Goal: Task Accomplishment & Management: Complete application form

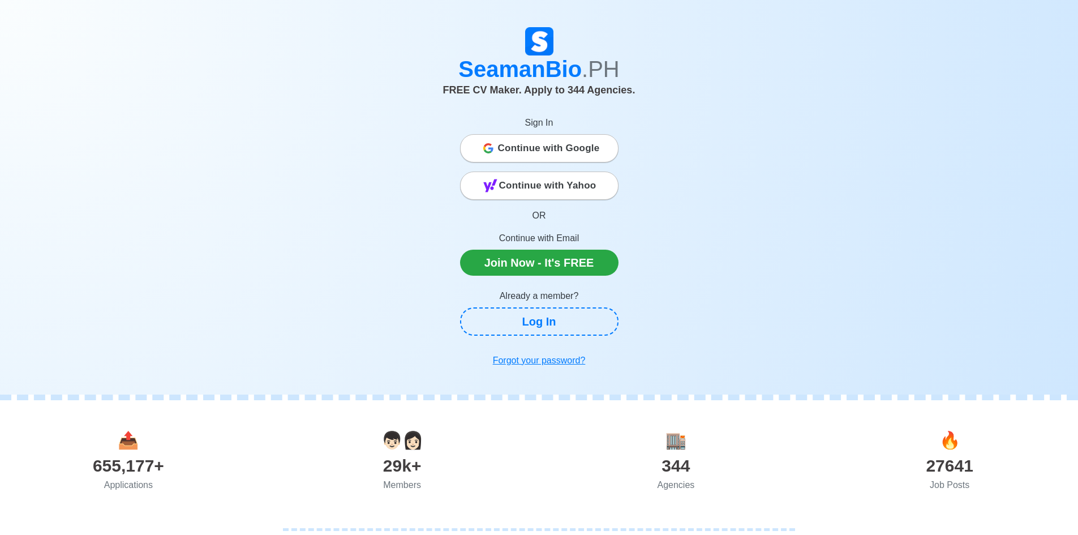
click at [569, 156] on span "Continue with Google" at bounding box center [549, 148] width 102 height 23
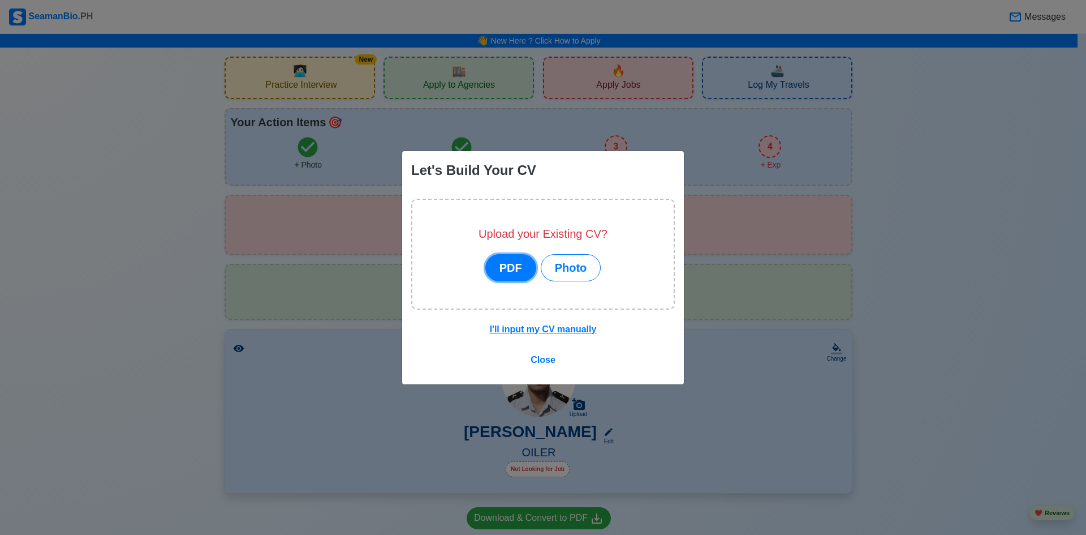
click at [524, 271] on button "PDF" at bounding box center [511, 267] width 51 height 27
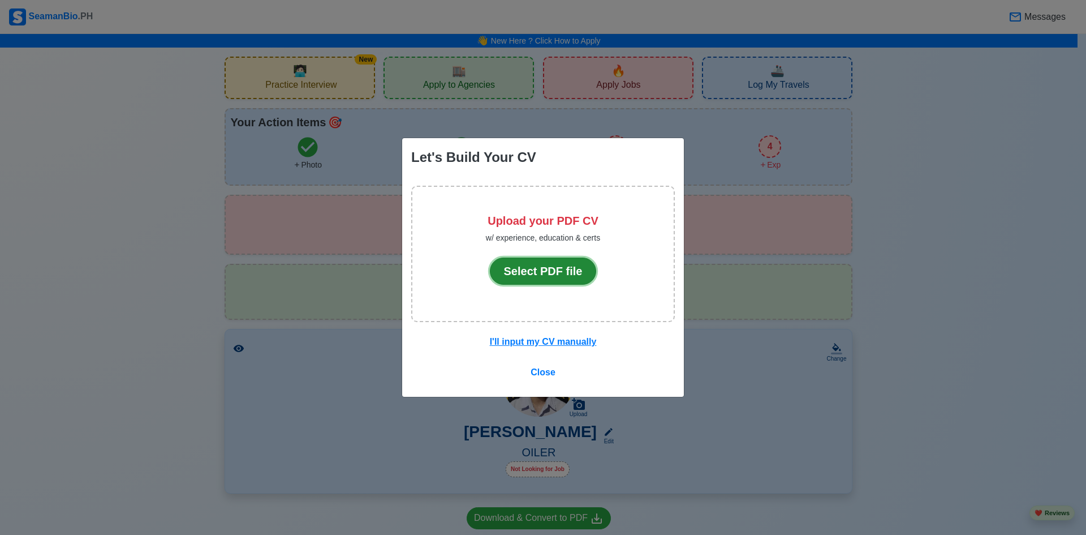
click at [524, 271] on button "Select PDF file" at bounding box center [543, 270] width 107 height 27
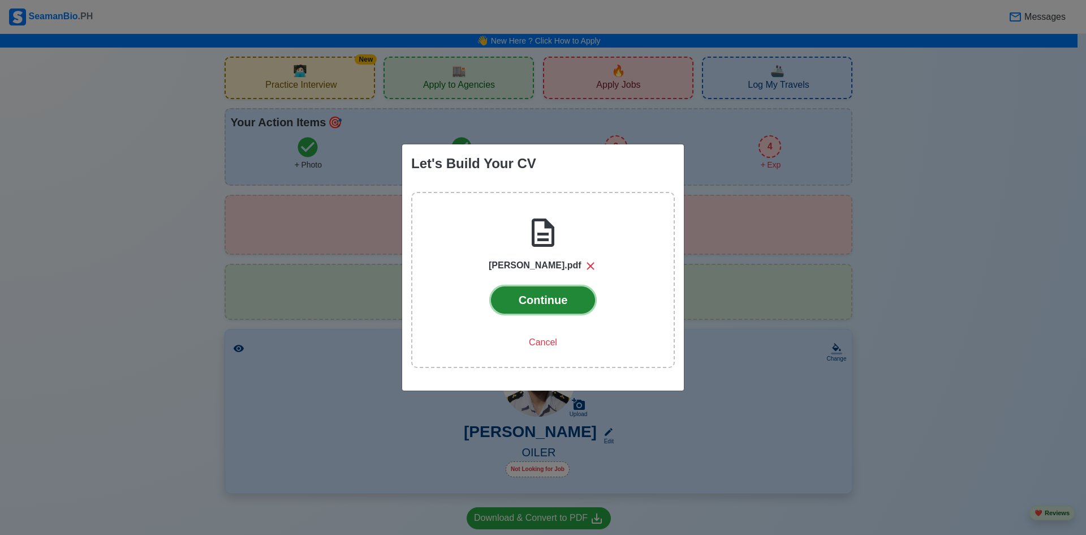
click at [534, 304] on button "Continue" at bounding box center [543, 299] width 105 height 27
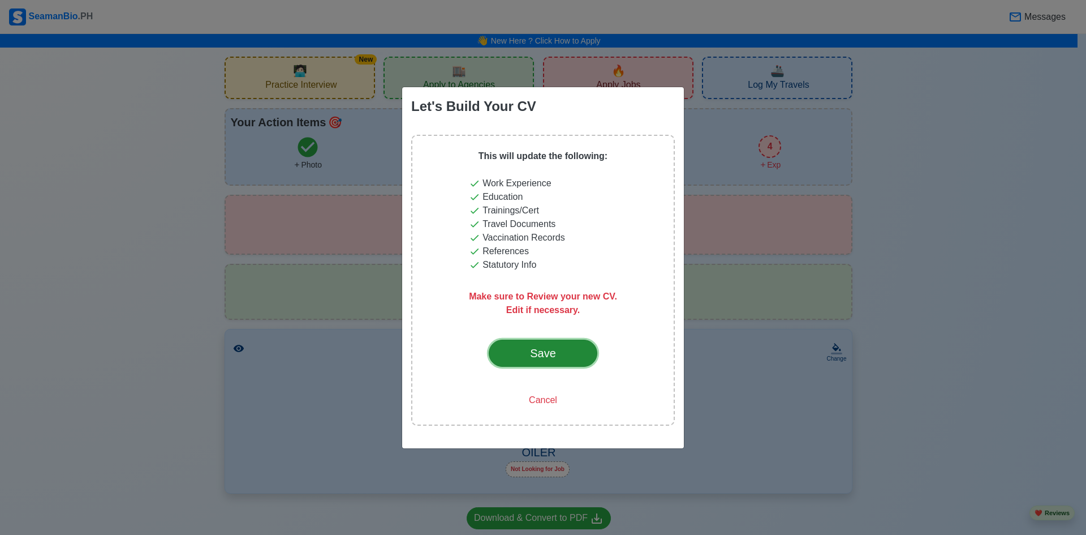
click at [549, 359] on div "Save" at bounding box center [543, 353] width 53 height 17
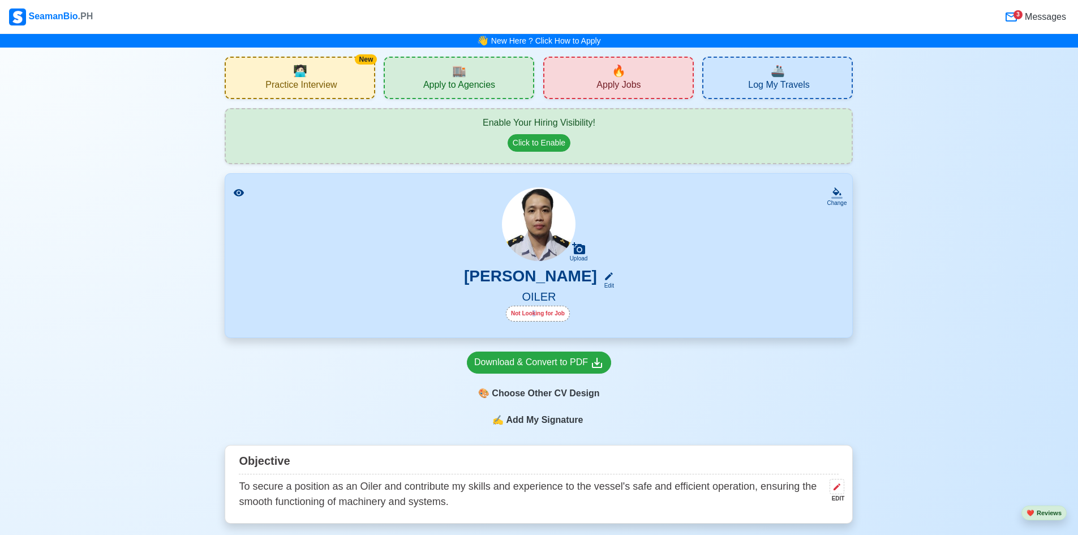
click at [536, 320] on div "Not Looking for Job" at bounding box center [538, 314] width 64 height 16
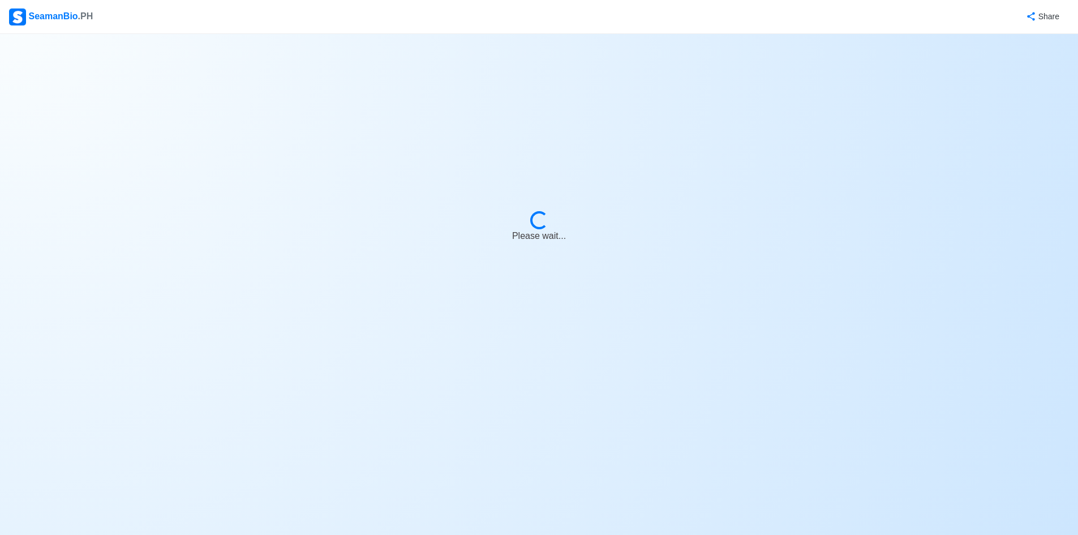
select select "Visible for Hiring"
select select "Married"
select select "PH"
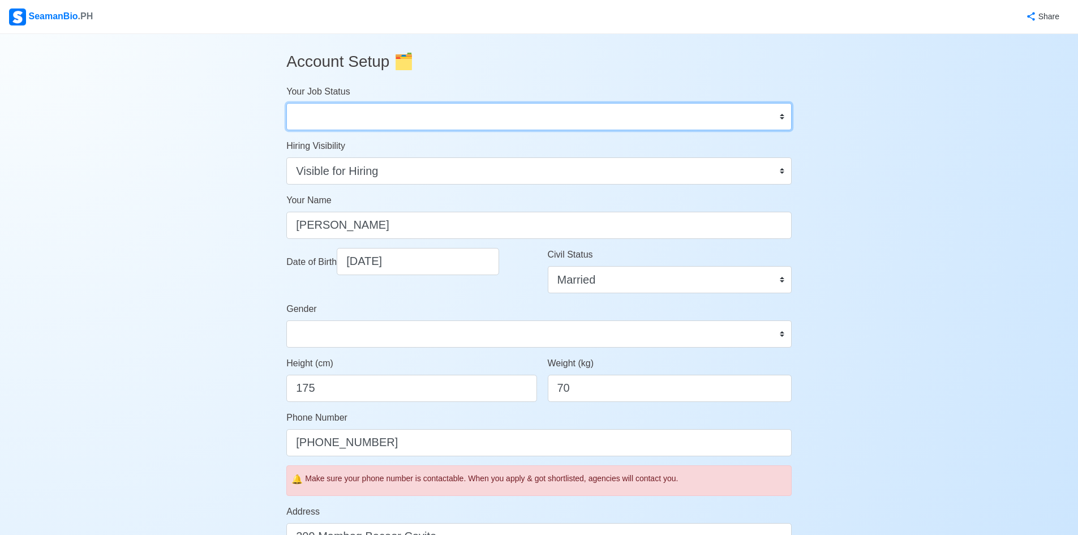
click at [358, 114] on select "Onboard Actively Looking for Job Not Looking for Job" at bounding box center [538, 116] width 505 height 27
select select "Actively Looking for Job"
click at [286, 103] on select "Onboard Actively Looking for Job Not Looking for Job" at bounding box center [538, 116] width 505 height 27
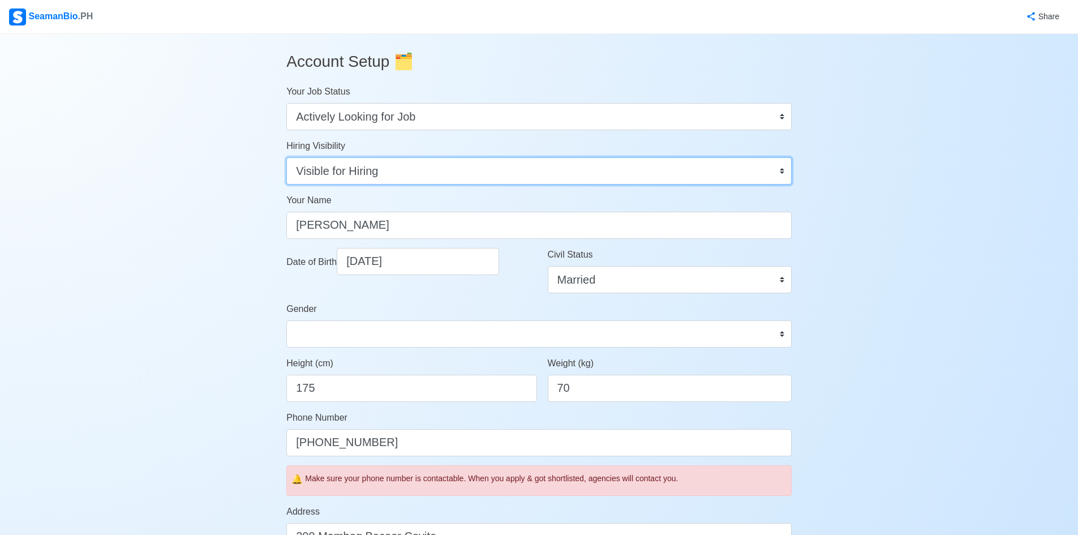
click at [399, 171] on select "Visible for Hiring Not Visible for Hiring" at bounding box center [538, 170] width 505 height 27
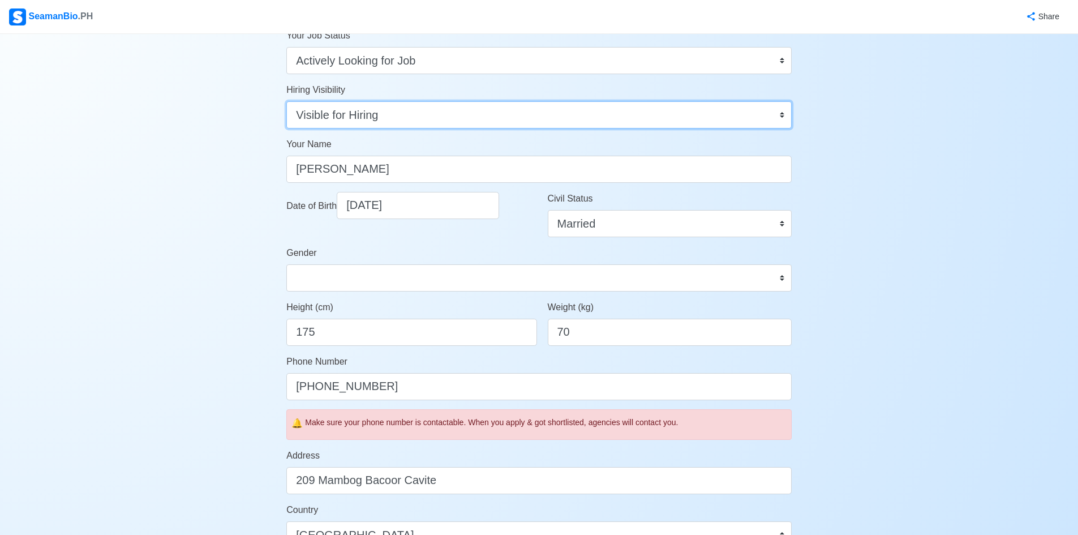
scroll to position [57, 0]
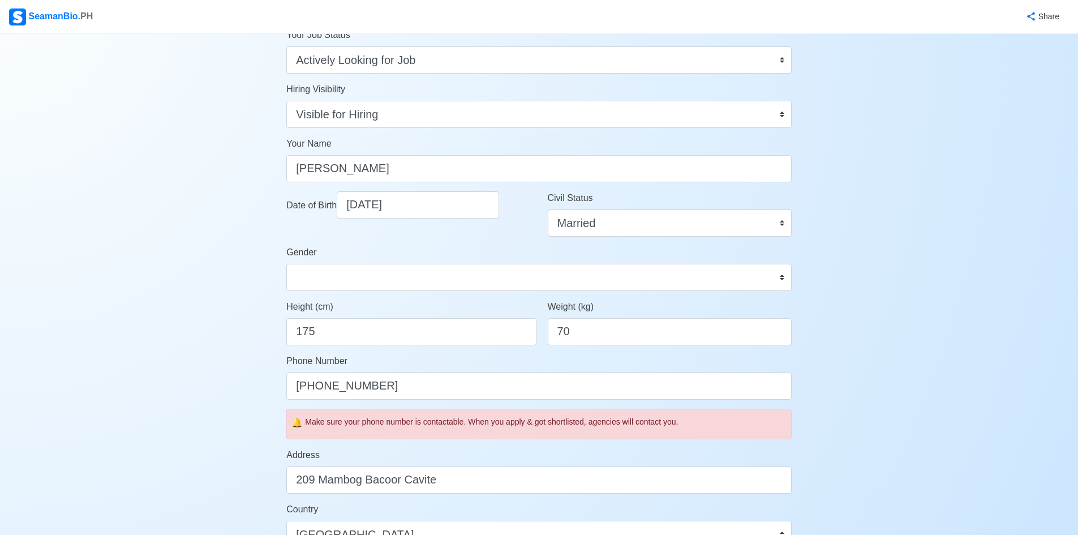
click at [493, 292] on form "Your Job Status Onboard Actively Looking for Job Not Looking for Job Hiring Vis…" at bounding box center [538, 437] width 505 height 818
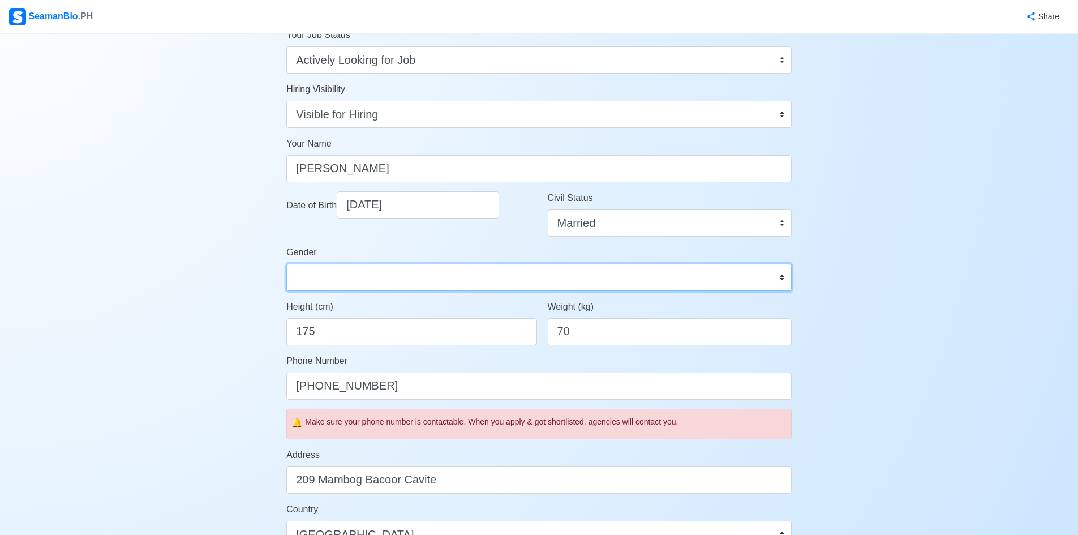
drag, startPoint x: 491, startPoint y: 285, endPoint x: 470, endPoint y: 278, distance: 22.5
click at [492, 285] on select "[DEMOGRAPHIC_DATA] [DEMOGRAPHIC_DATA]" at bounding box center [538, 277] width 505 height 27
select select "[DEMOGRAPHIC_DATA]"
click at [286, 264] on select "[DEMOGRAPHIC_DATA] [DEMOGRAPHIC_DATA]" at bounding box center [538, 277] width 505 height 27
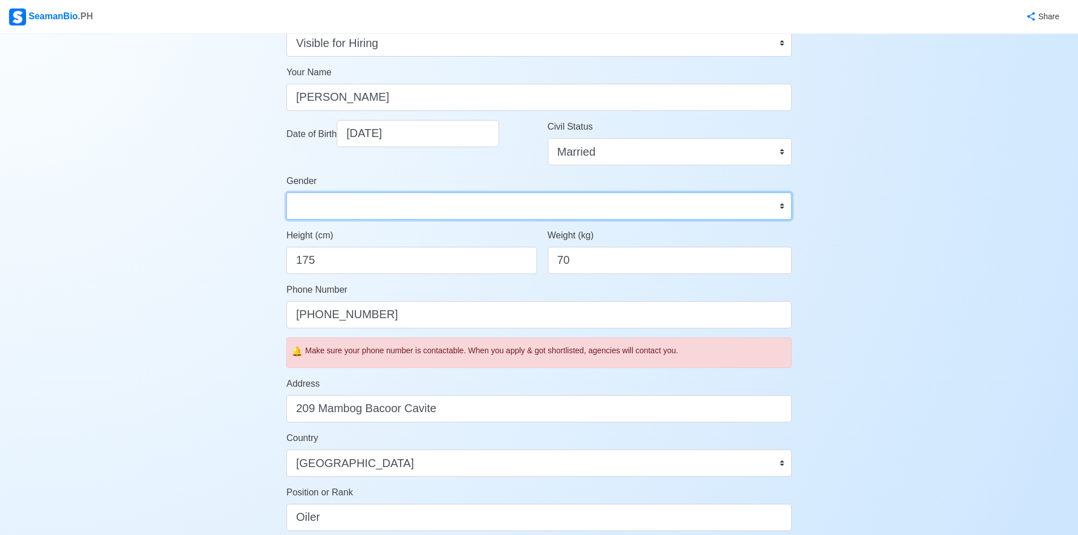
scroll to position [340, 0]
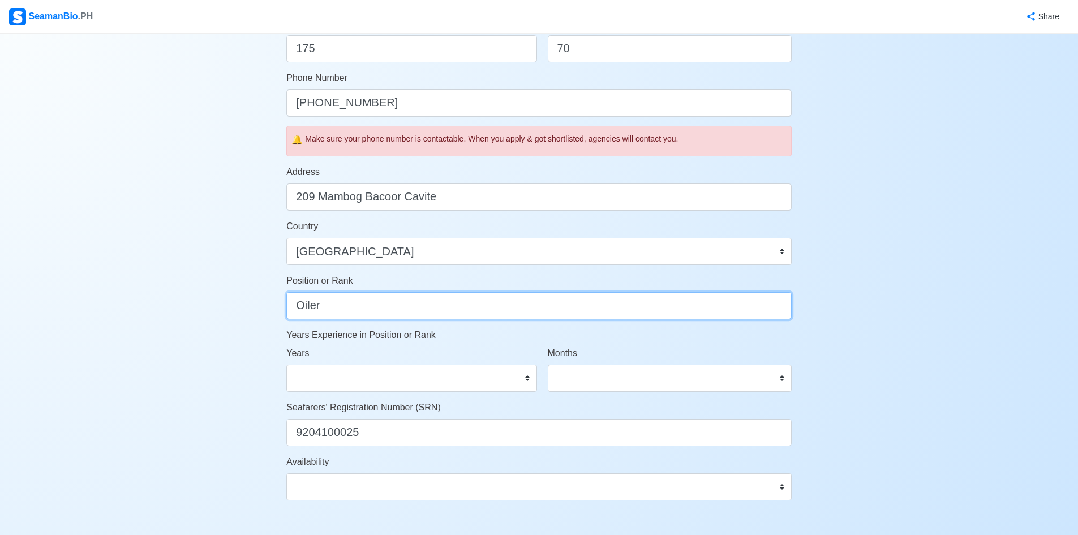
click at [380, 316] on input "Oiler" at bounding box center [538, 305] width 505 height 27
type input "Oic-EW"
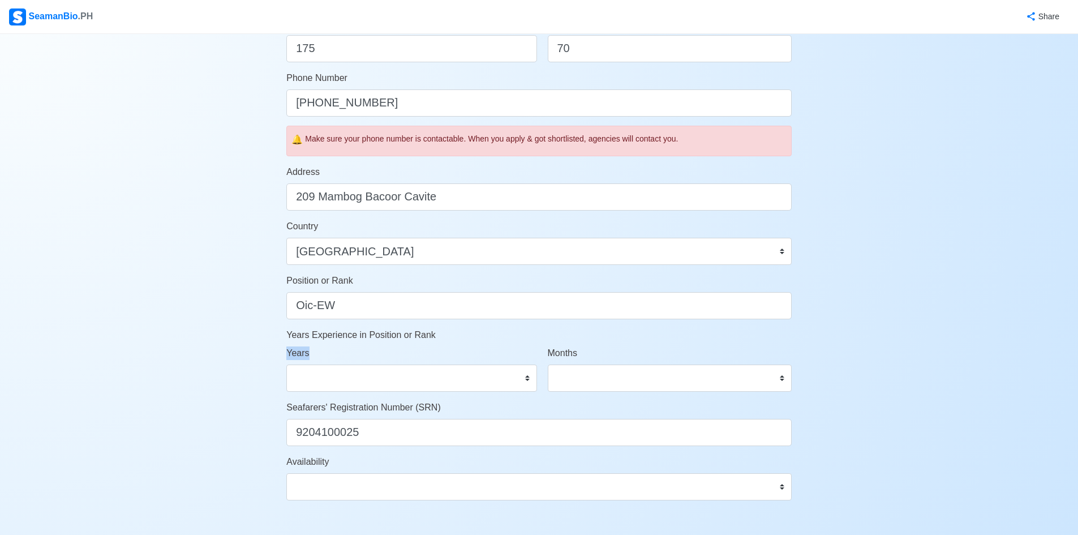
click at [433, 391] on div "Years 0 1 2 3 4 5 6 7 8 9 10 11 12 13 14 15 16 17 18 19 20 21 22 23 24 25 26 27…" at bounding box center [408, 373] width 261 height 54
click at [433, 385] on select "0 1 2 3 4 5 6 7 8 9 10 11 12 13 14 15 16 17 18 19 20 21 22 23 24 25 26 27 28 29…" at bounding box center [411, 377] width 250 height 27
select select "10"
click at [286, 364] on select "0 1 2 3 4 5 6 7 8 9 10 11 12 13 14 15 16 17 18 19 20 21 22 23 24 25 26 27 28 29…" at bounding box center [411, 377] width 250 height 27
click at [595, 379] on select "0 1 2 3 4 5 6 7 8 9 10 11" at bounding box center [670, 377] width 244 height 27
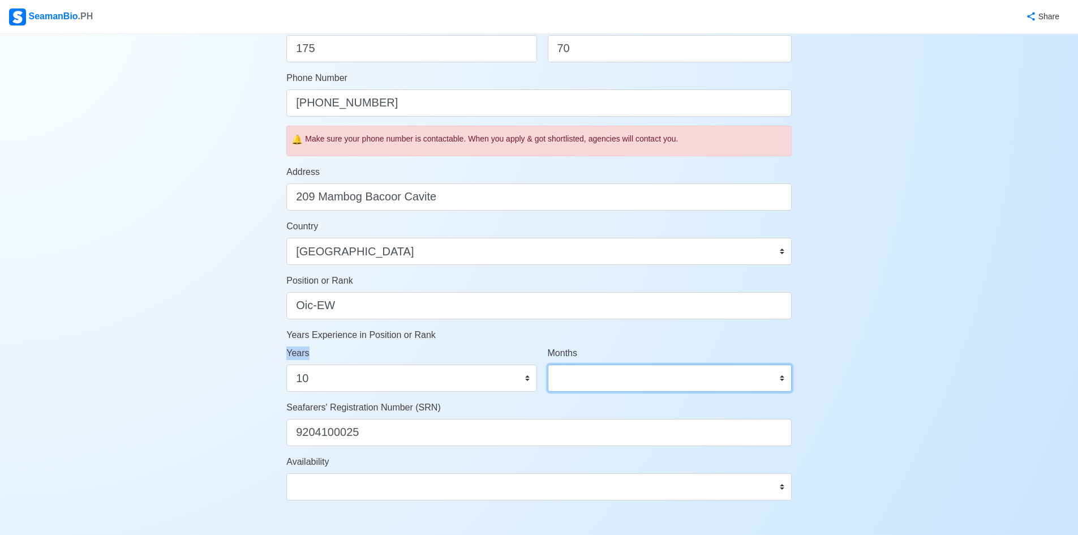
select select "0"
click at [548, 364] on select "0 1 2 3 4 5 6 7 8 9 10 11" at bounding box center [670, 377] width 244 height 27
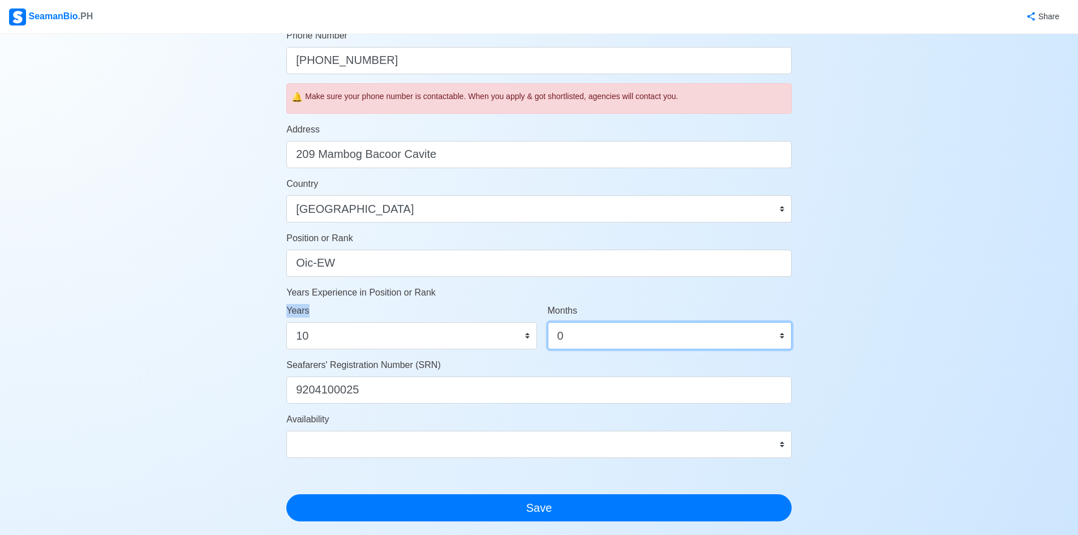
scroll to position [453, 0]
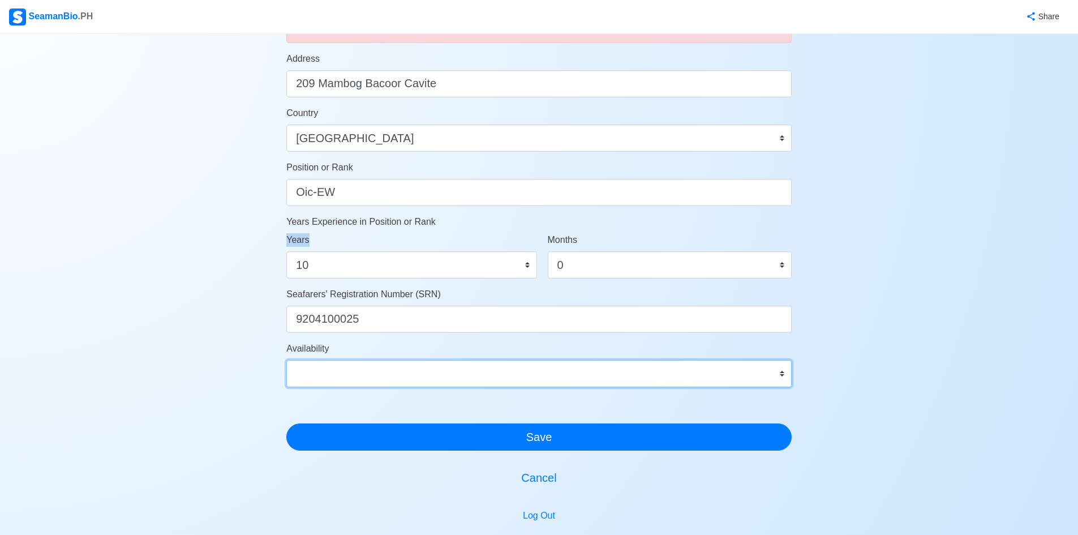
click at [365, 375] on select "Immediate [DATE] [DATE] [DATE] [DATE] [DATE] [DATE] [DATE] [DATE] [DATE]" at bounding box center [538, 373] width 505 height 27
click at [286, 360] on select "Immediate [DATE] [DATE] [DATE] [DATE] [DATE] [DATE] [DATE] [DATE] [DATE]" at bounding box center [538, 373] width 505 height 27
click at [475, 377] on select "Immediate [DATE] [DATE] [DATE] [DATE] [DATE] [DATE] [DATE] [DATE] [DATE]" at bounding box center [538, 373] width 505 height 27
click at [286, 360] on select "Immediate [DATE] [DATE] [DATE] [DATE] [DATE] [DATE] [DATE] [DATE] [DATE]" at bounding box center [538, 373] width 505 height 27
click at [476, 377] on select "Immediate [DATE] [DATE] [DATE] [DATE] [DATE] [DATE] [DATE] [DATE] [DATE]" at bounding box center [538, 373] width 505 height 27
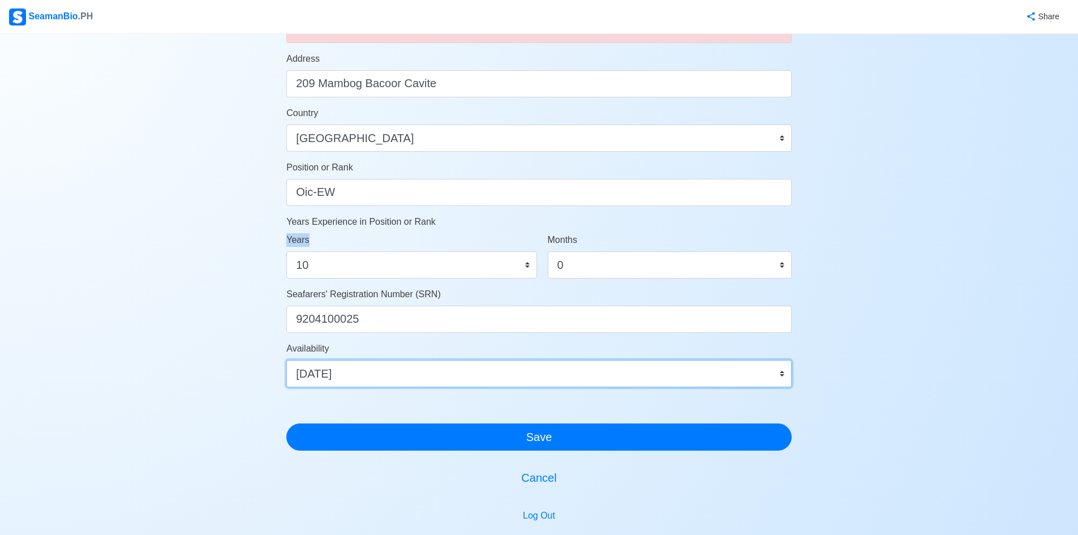
select select "4102416000000"
click at [286, 360] on select "Immediate [DATE] [DATE] [DATE] [DATE] [DATE] [DATE] [DATE] [DATE] [DATE]" at bounding box center [538, 373] width 505 height 27
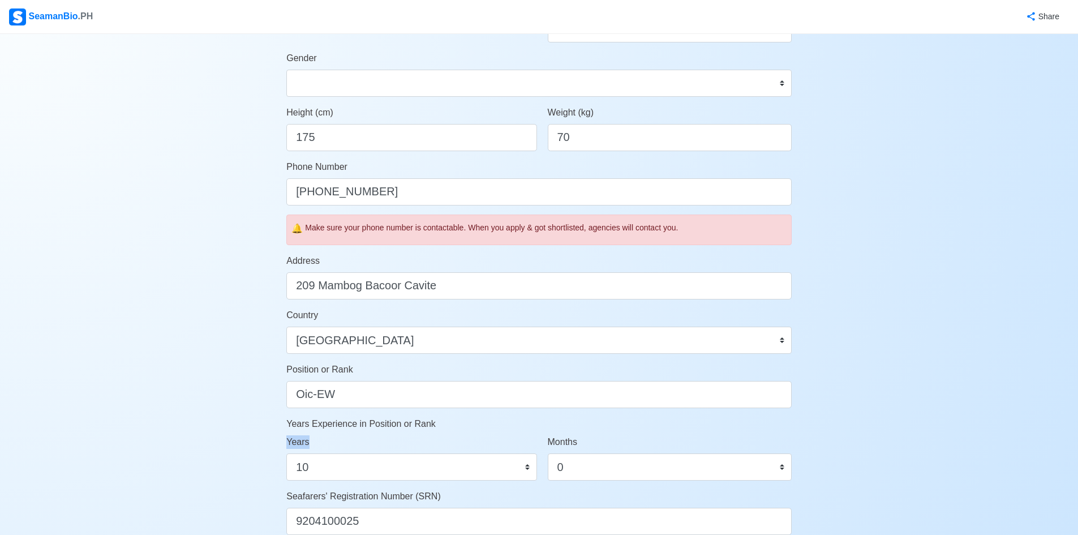
scroll to position [548, 0]
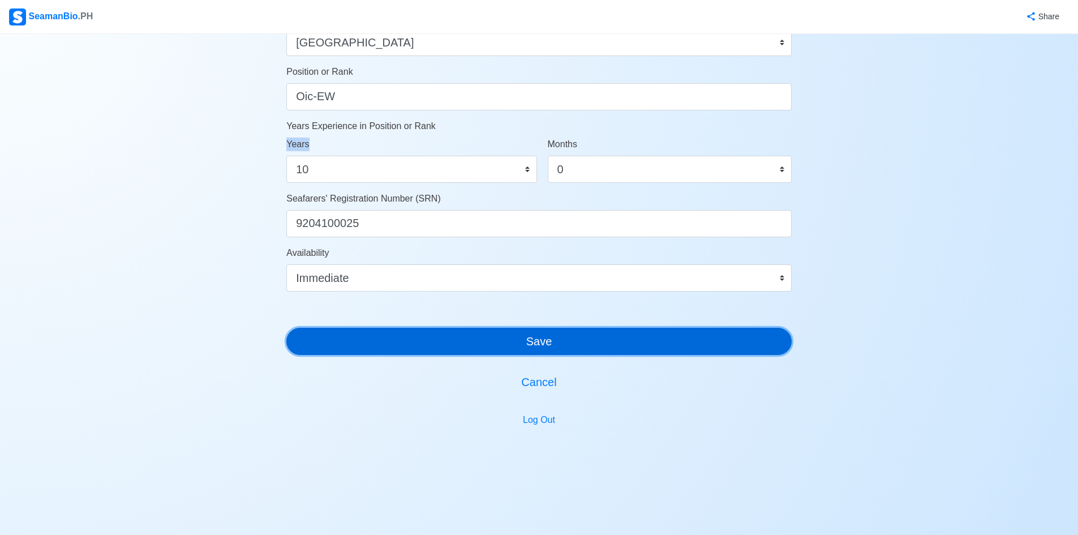
click at [466, 345] on button "Save" at bounding box center [538, 341] width 505 height 27
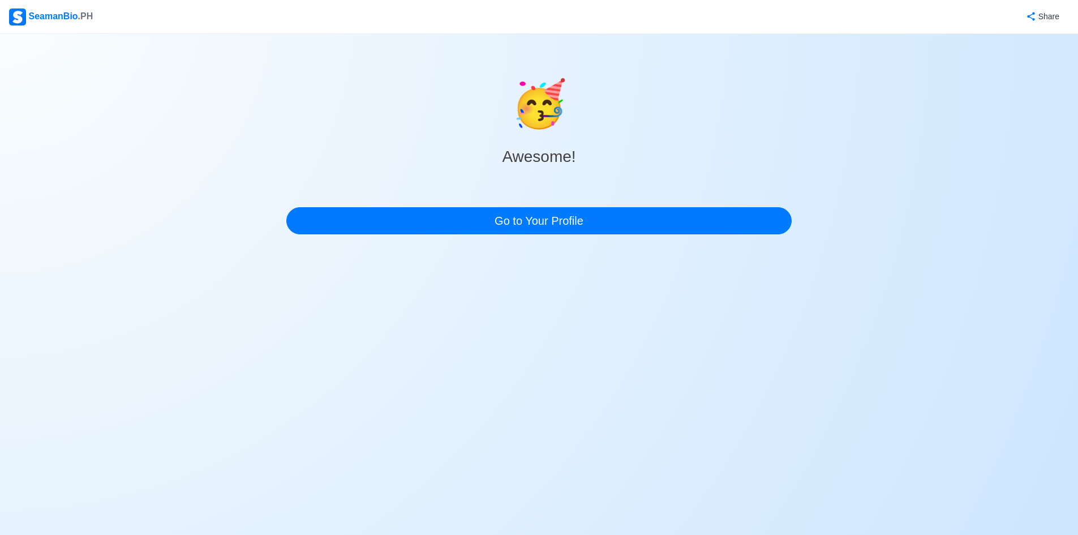
scroll to position [0, 0]
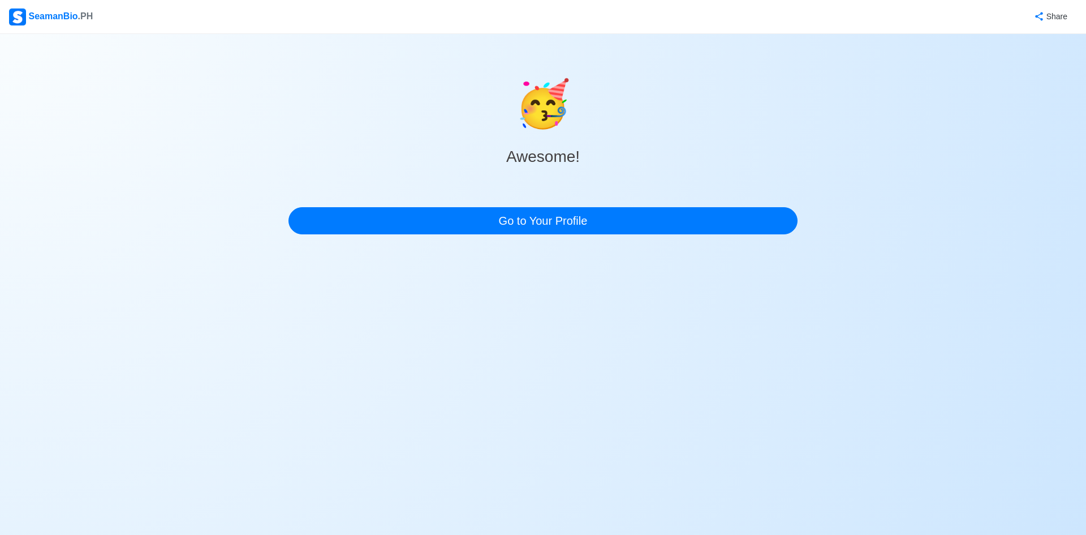
click at [334, 242] on div "🥳 Awesome! Go to Your Profile" at bounding box center [543, 138] width 509 height 209
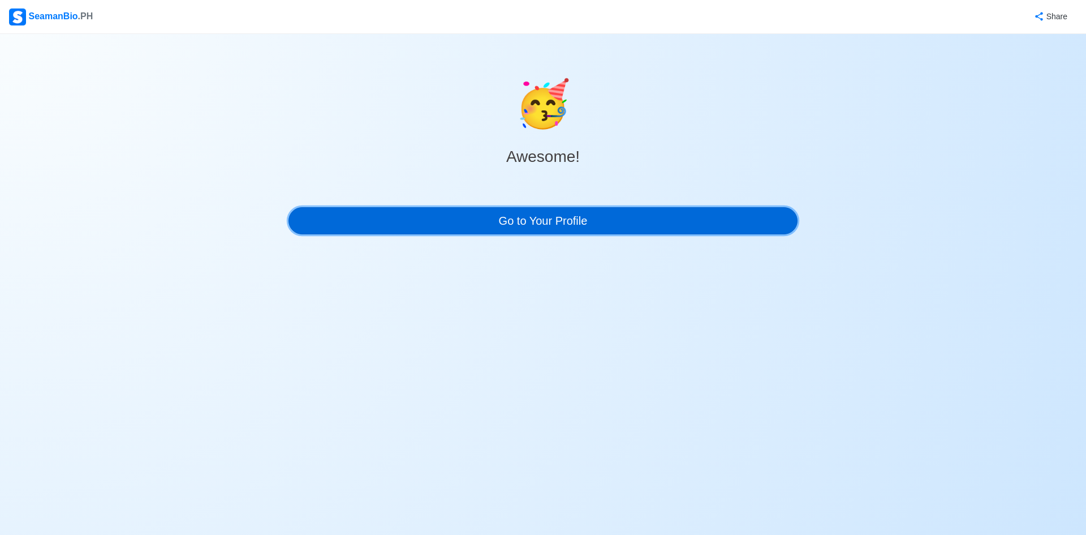
click at [351, 225] on link "Go to Your Profile" at bounding box center [543, 220] width 509 height 27
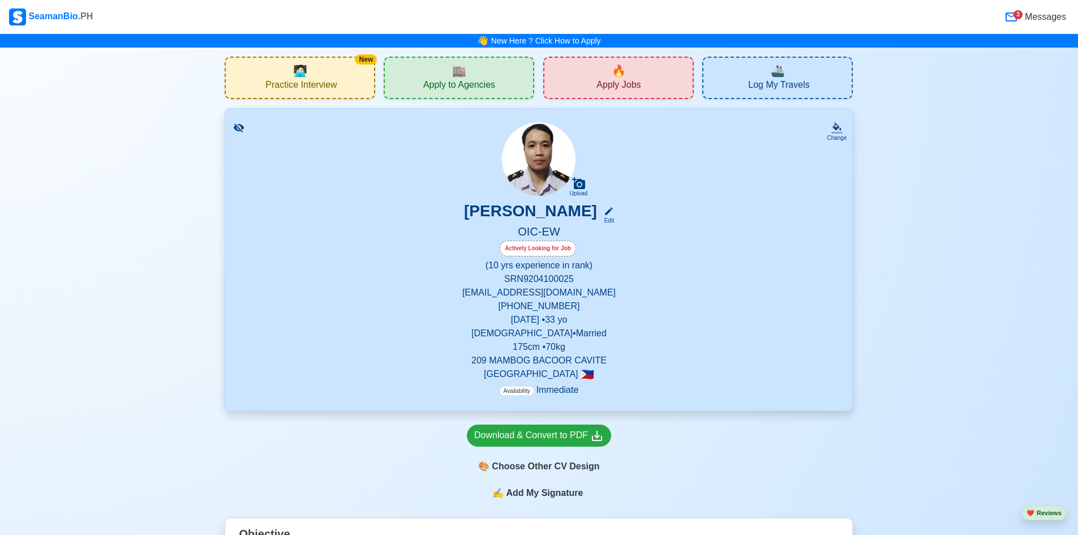
click at [554, 79] on div "🔥 Apply Jobs" at bounding box center [618, 78] width 151 height 42
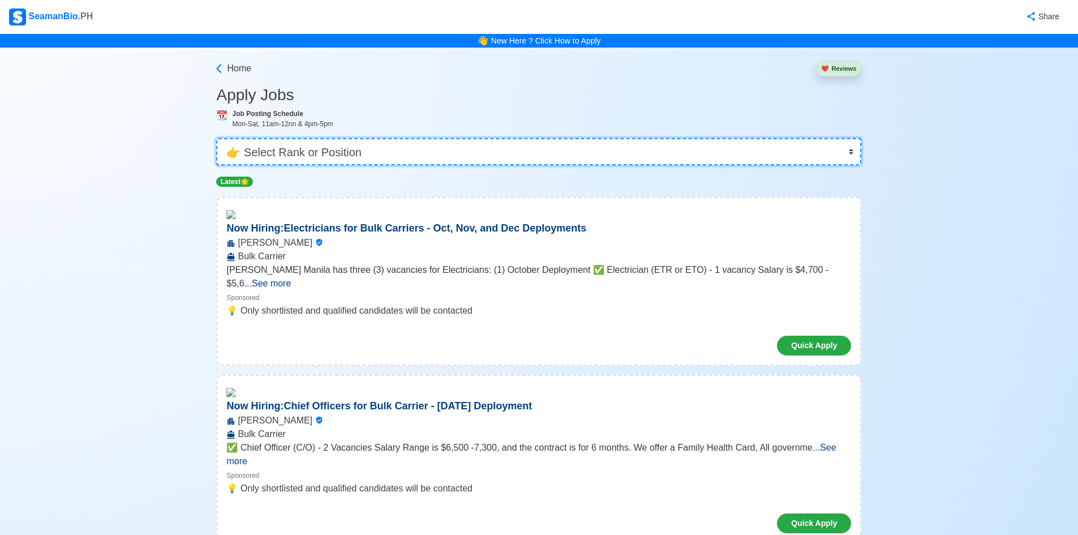
click at [538, 164] on select "👉 Select Rank or Position Master Chief Officer 2nd Officer 3rd Officer Junior O…" at bounding box center [538, 151] width 645 height 27
select select "Junior Engineer"
click at [220, 138] on select "👉 Select Rank or Position Master Chief Officer 2nd Officer 3rd Officer Junior O…" at bounding box center [538, 151] width 645 height 27
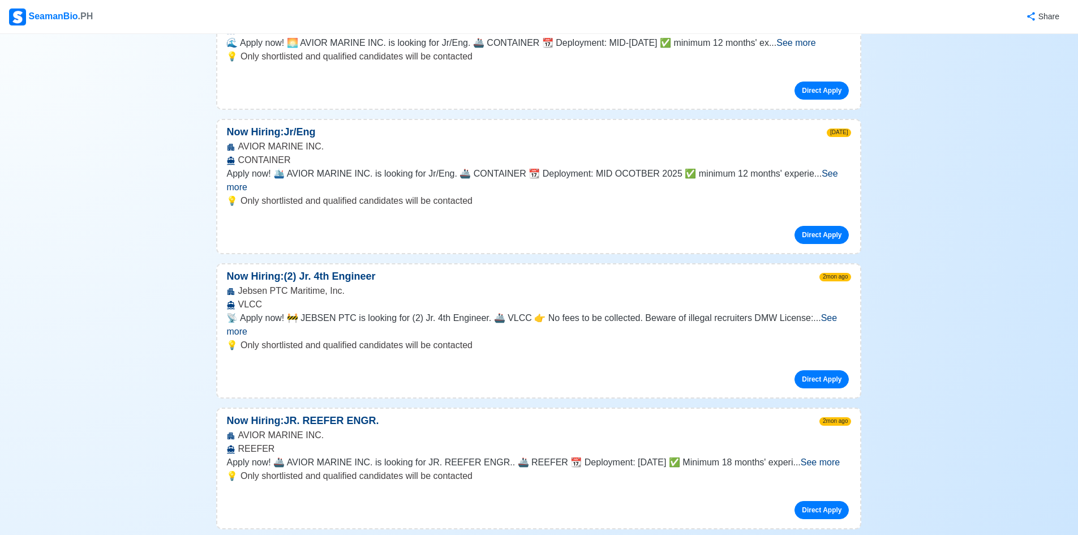
scroll to position [226, 0]
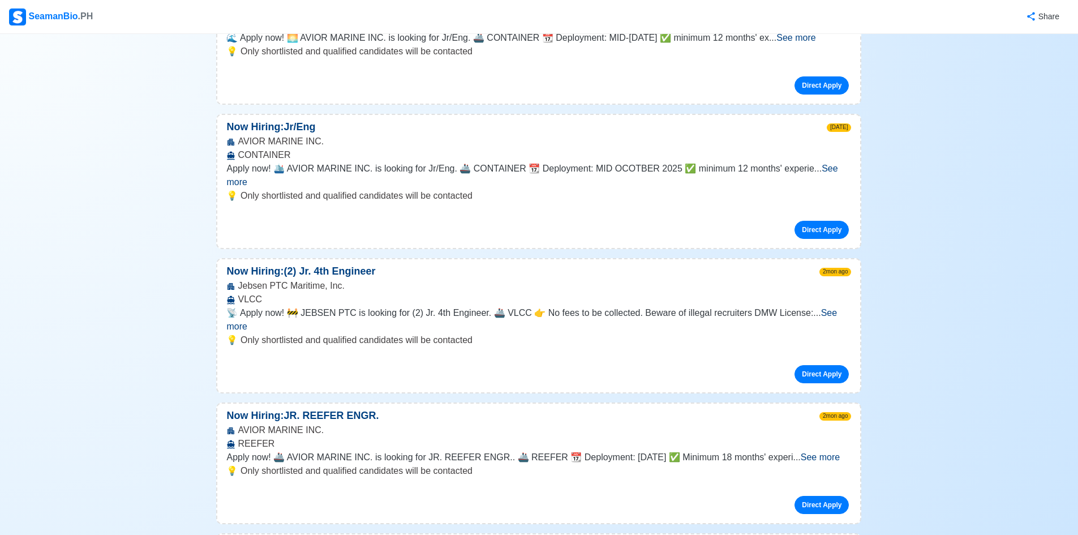
click at [817, 308] on span "See more" at bounding box center [531, 319] width 611 height 23
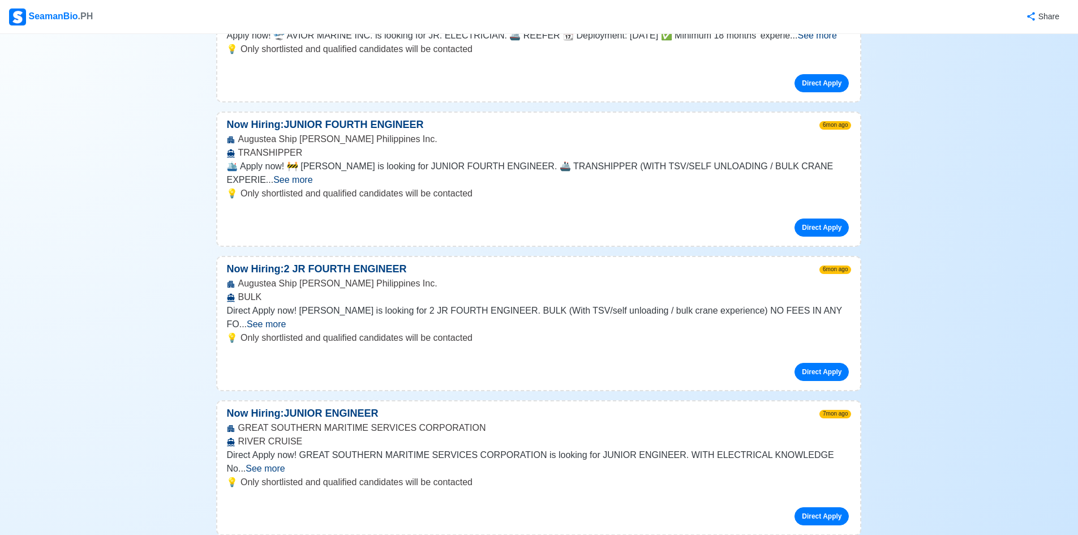
scroll to position [849, 0]
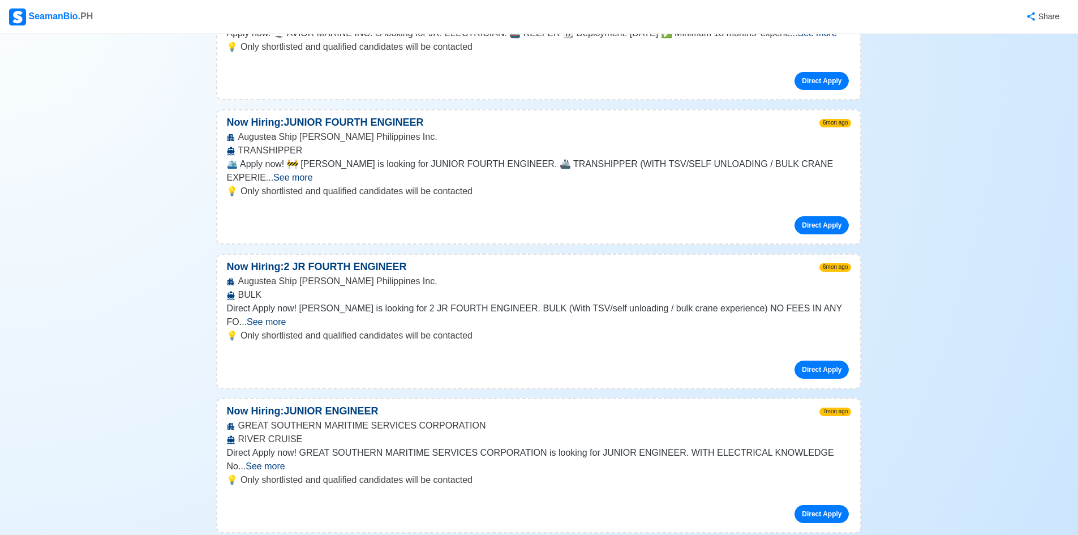
click at [285, 461] on span "See more" at bounding box center [265, 466] width 39 height 10
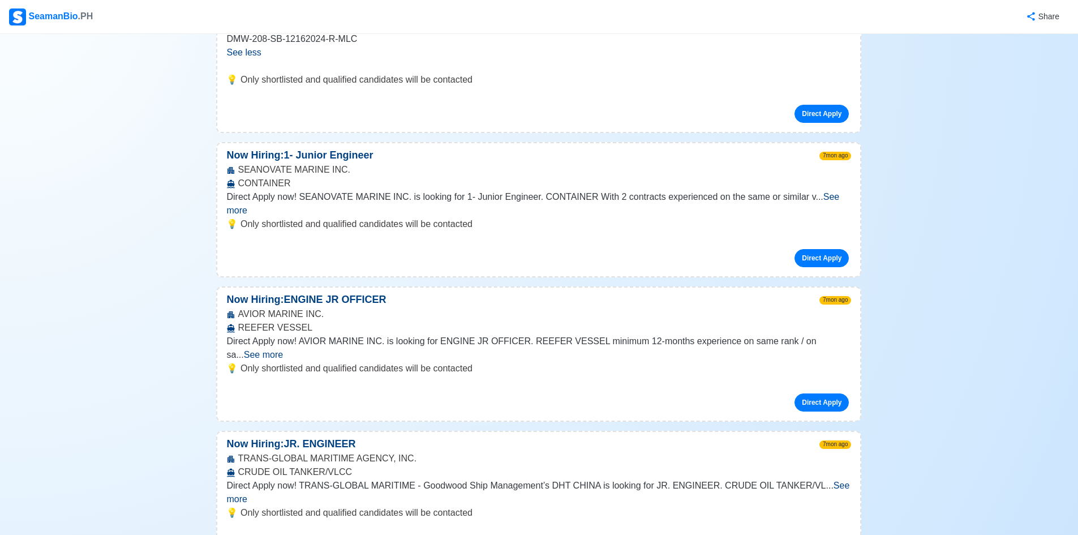
scroll to position [1415, 0]
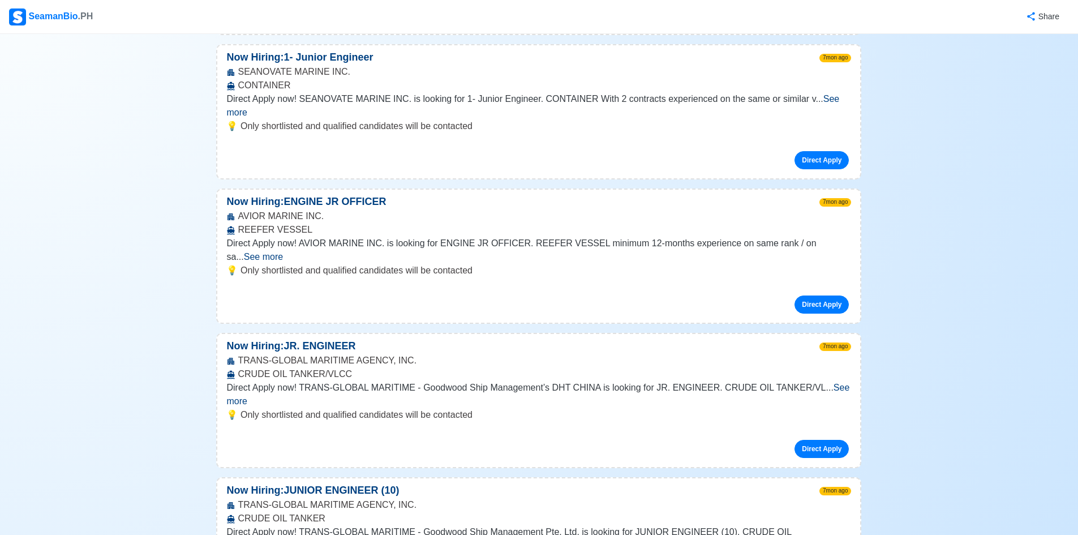
click at [819, 383] on span "See more" at bounding box center [537, 394] width 623 height 23
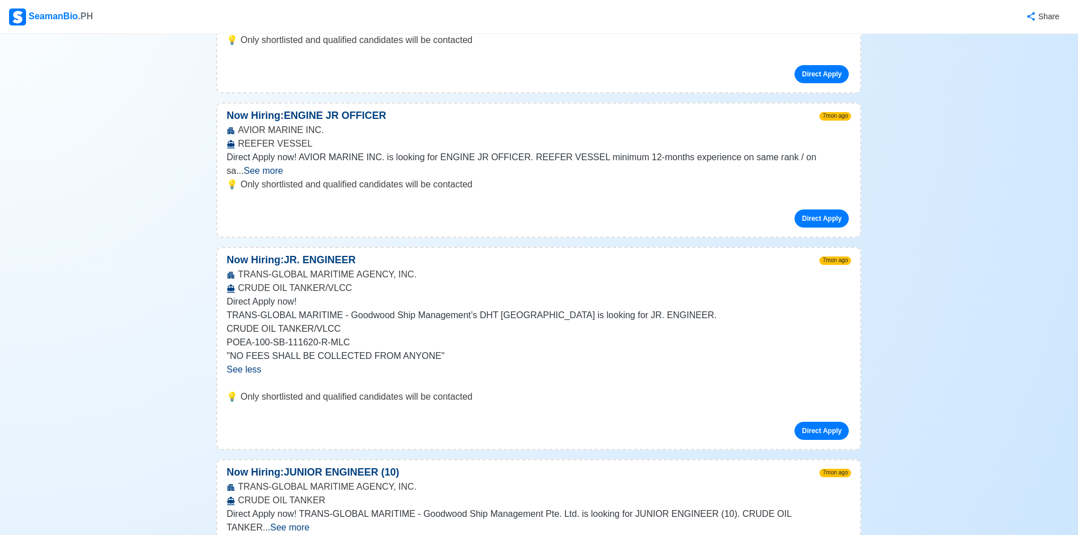
scroll to position [1641, 0]
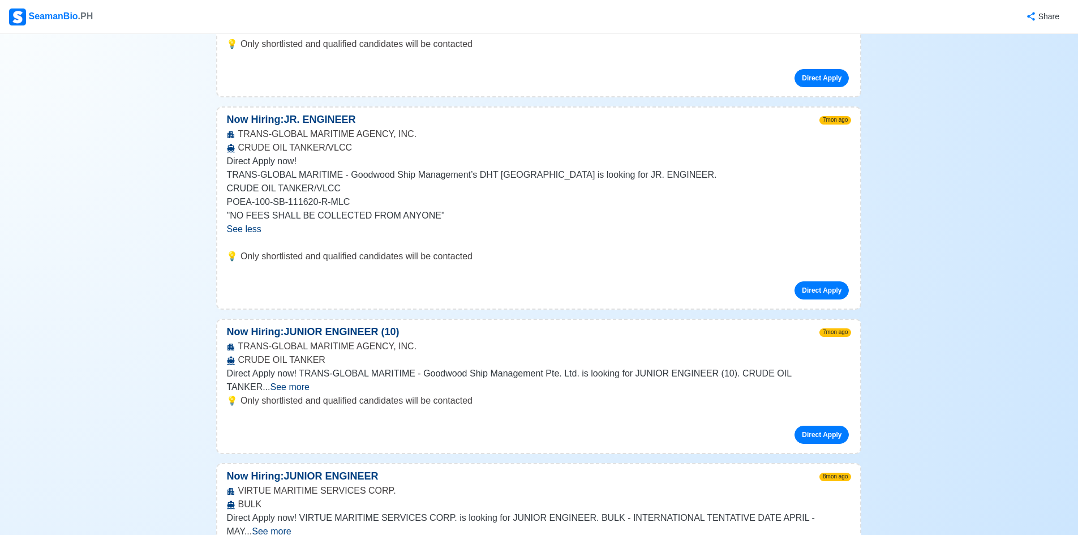
click at [291, 526] on span "See more" at bounding box center [271, 531] width 39 height 10
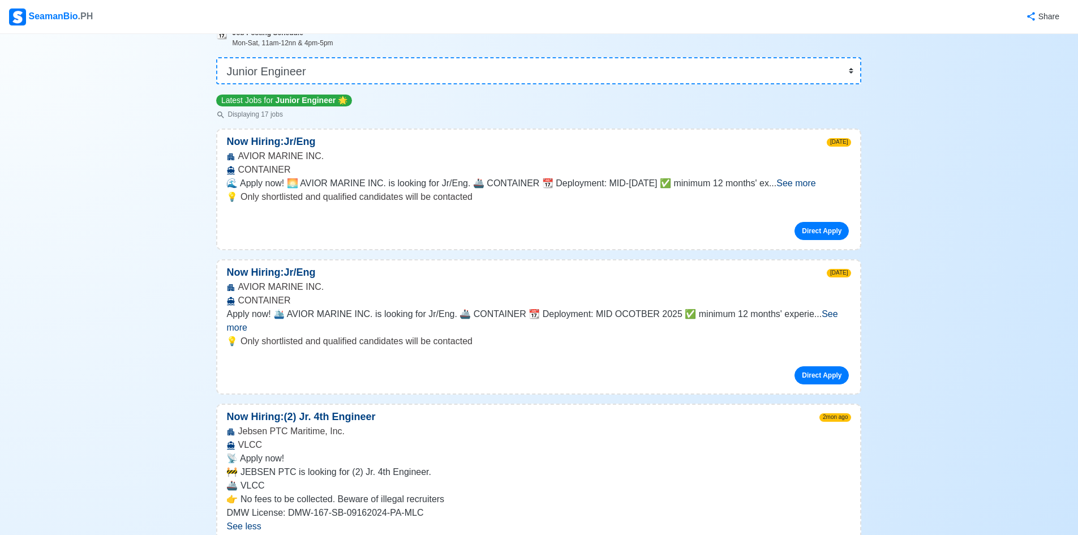
scroll to position [0, 0]
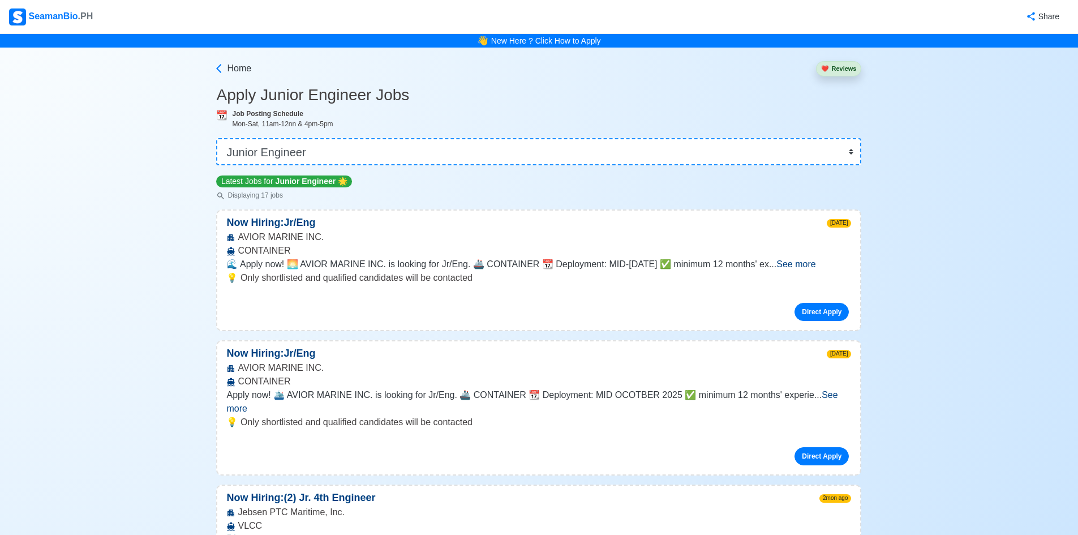
click at [837, 390] on span "See more" at bounding box center [531, 401] width 611 height 23
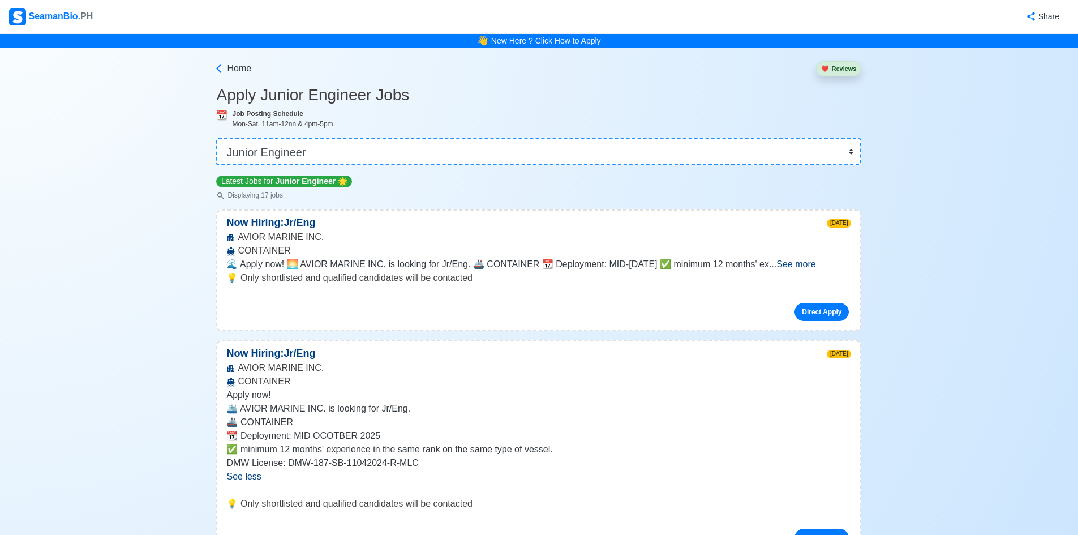
click at [815, 267] on span "See more" at bounding box center [795, 264] width 39 height 10
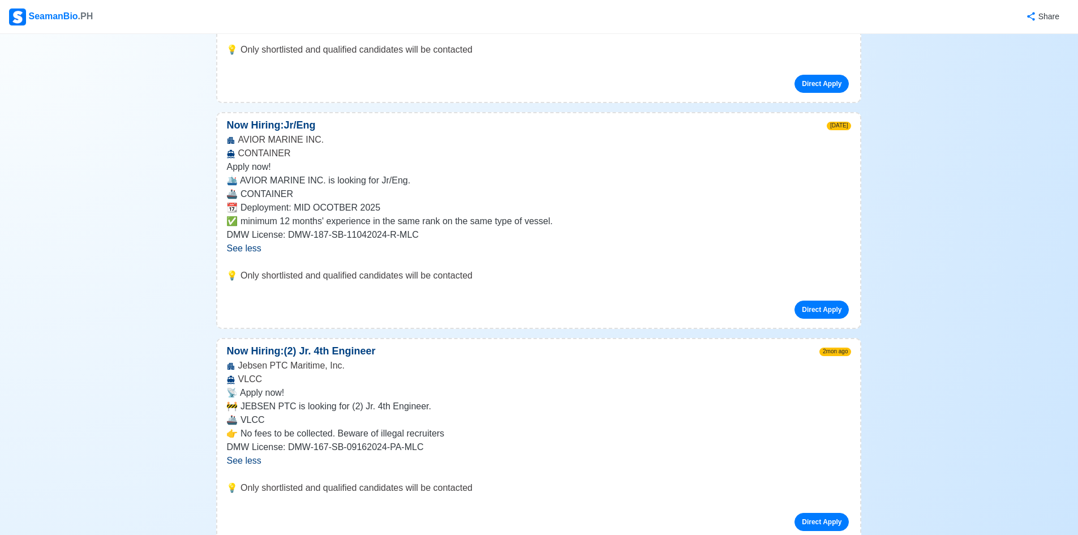
scroll to position [396, 0]
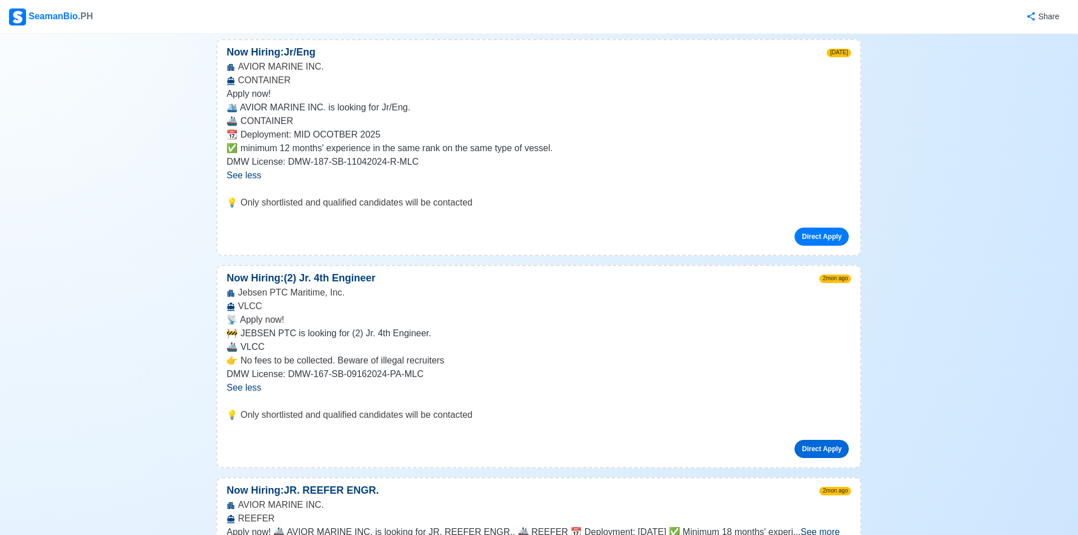
click at [805, 446] on link "Direct Apply" at bounding box center [821, 449] width 54 height 18
click at [814, 454] on link "Direct Apply" at bounding box center [821, 449] width 54 height 18
click at [275, 413] on p "💡 Only shortlisted and qualified candidates will be contacted" at bounding box center [538, 415] width 625 height 14
drag, startPoint x: 341, startPoint y: 416, endPoint x: 479, endPoint y: 392, distance: 140.3
click at [461, 398] on div "Now Hiring: (2) Jr. 4th Engineer 2mon ago Jebsen PTC Maritime, Inc. VLCC 📡 Appl…" at bounding box center [538, 366] width 645 height 203
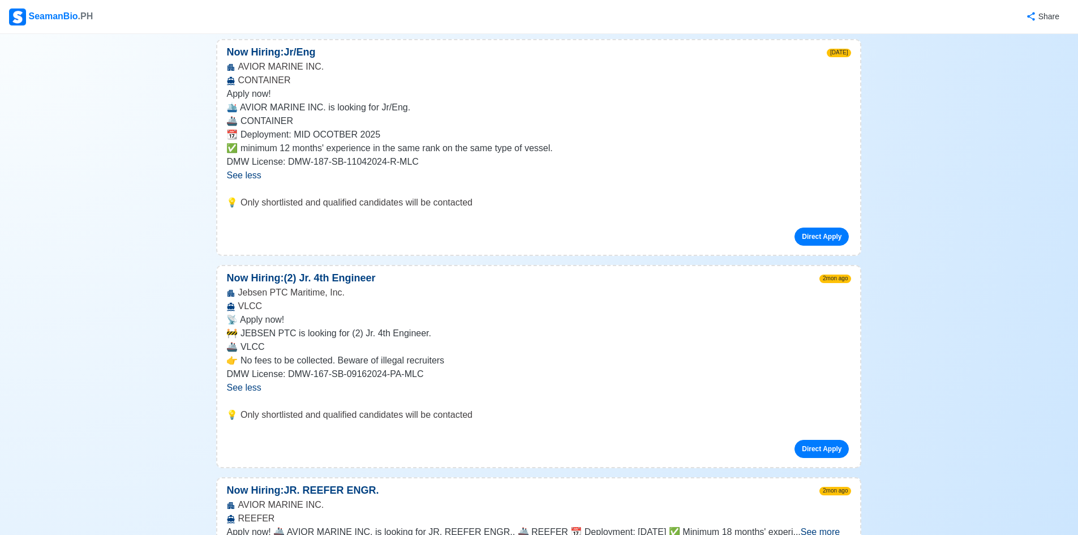
click at [582, 361] on p "👉 No fees to be collected. Beware of illegal recruiters" at bounding box center [538, 361] width 625 height 14
click at [250, 378] on p "DMW License: DMW-167-SB-09162024-PA-MLC" at bounding box center [538, 374] width 625 height 14
click at [281, 283] on p "Now Hiring: (2) Jr. 4th Engineer" at bounding box center [300, 277] width 167 height 15
drag, startPoint x: 771, startPoint y: 444, endPoint x: 809, endPoint y: 444, distance: 37.9
click at [779, 444] on div "Direct Apply" at bounding box center [538, 444] width 625 height 27
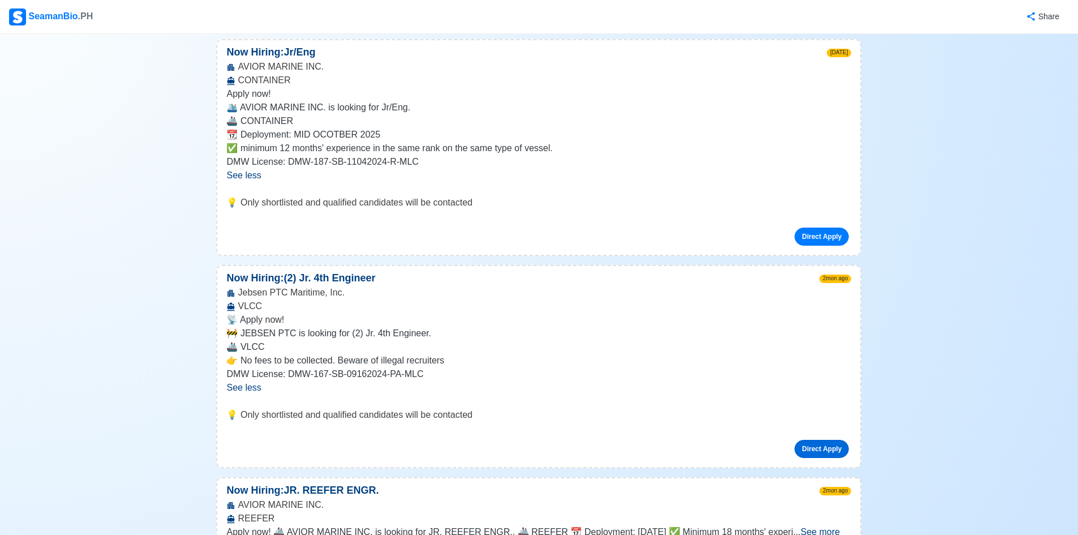
click at [809, 444] on link "Direct Apply" at bounding box center [821, 449] width 54 height 18
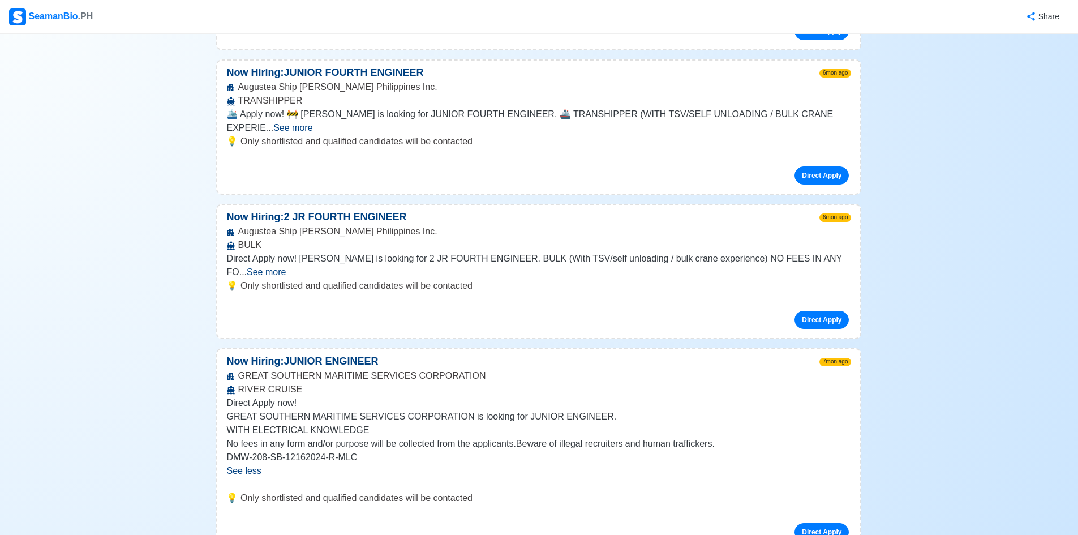
scroll to position [1132, 0]
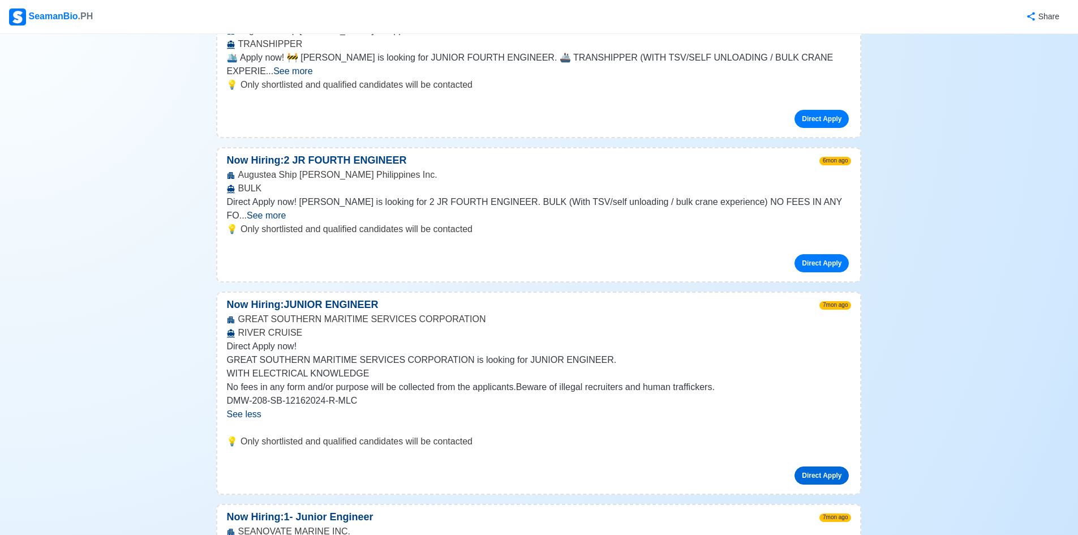
click at [823, 466] on link "Direct Apply" at bounding box center [821, 475] width 54 height 18
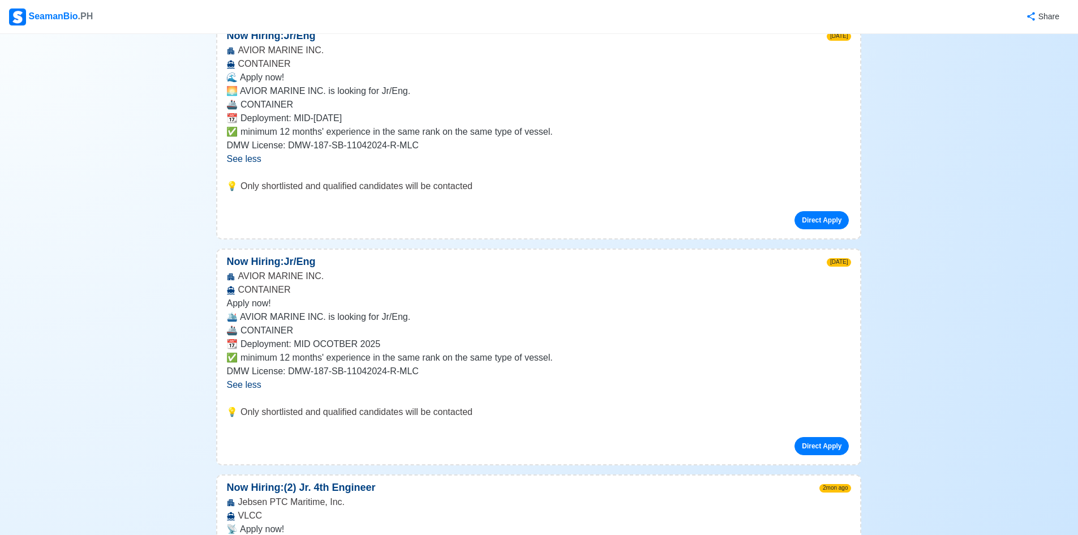
scroll to position [0, 0]
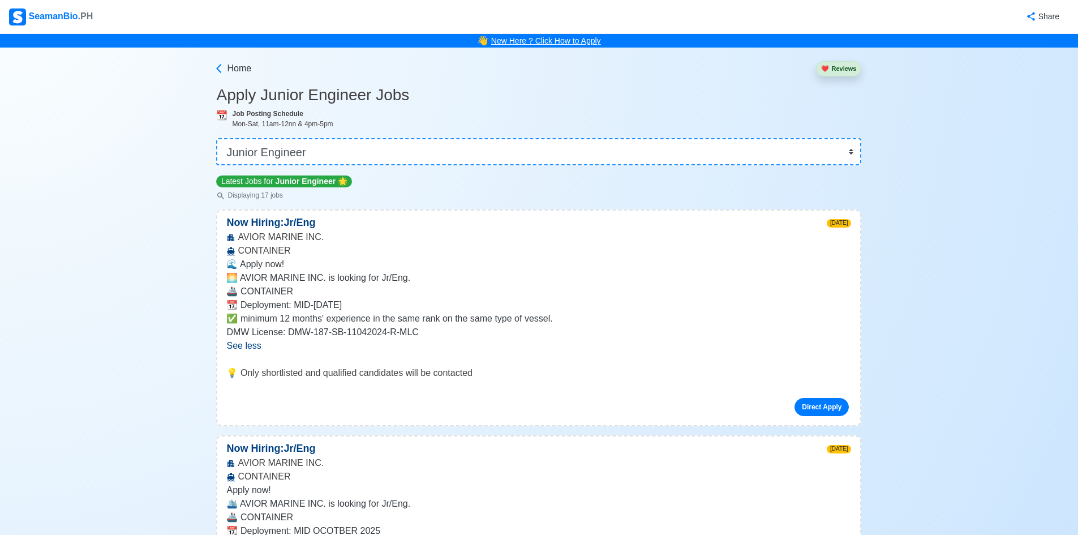
click at [539, 41] on link "New Here ? Click How to Apply" at bounding box center [546, 40] width 110 height 9
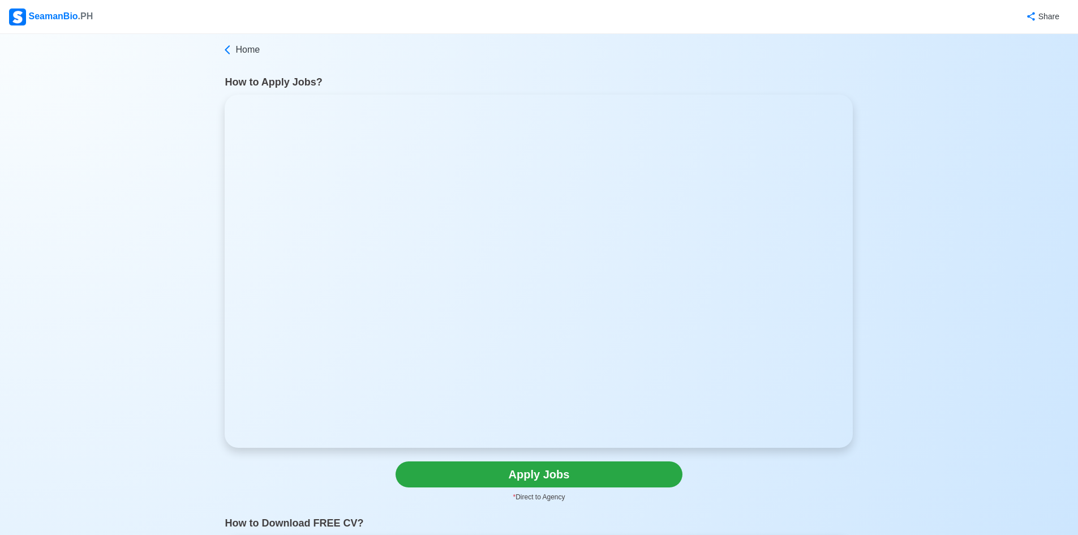
click at [62, 14] on div "SeamanBio .PH" at bounding box center [51, 16] width 84 height 17
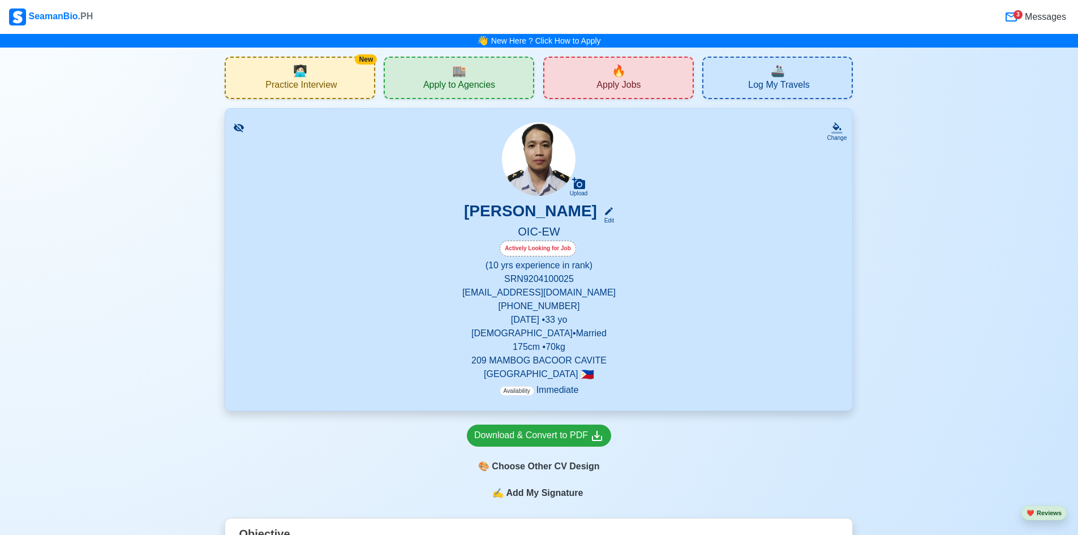
click at [491, 84] on span "Apply to Agencies" at bounding box center [459, 86] width 72 height 14
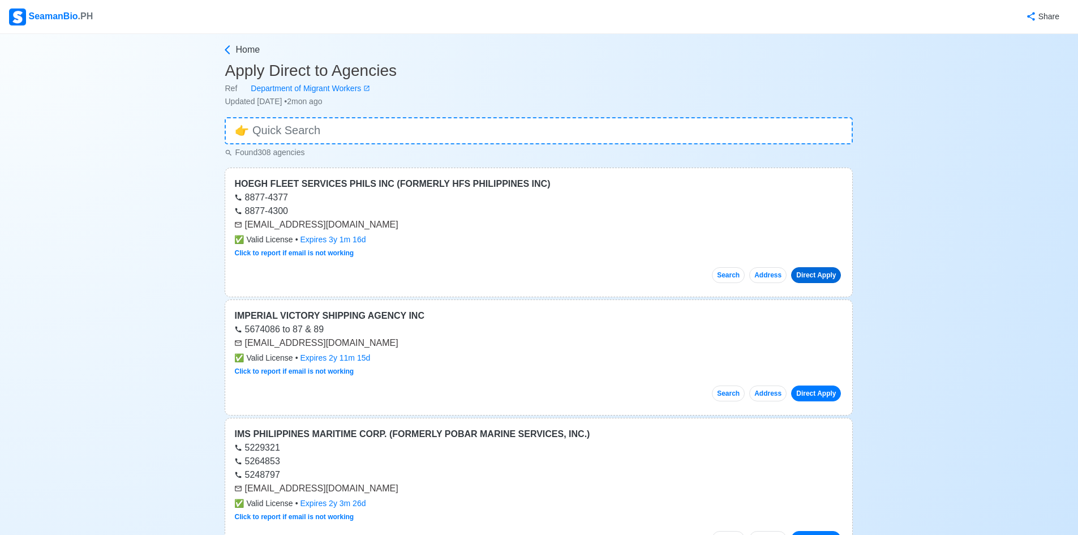
click at [834, 274] on link "Direct Apply" at bounding box center [816, 275] width 50 height 16
click at [308, 257] on link "Click to report if email is not working" at bounding box center [293, 253] width 119 height 8
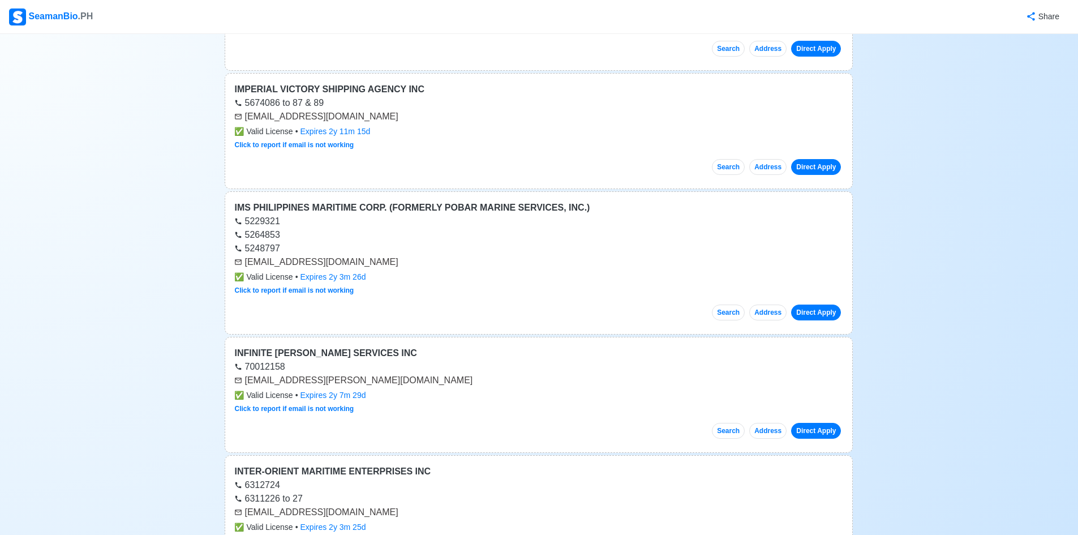
scroll to position [283, 0]
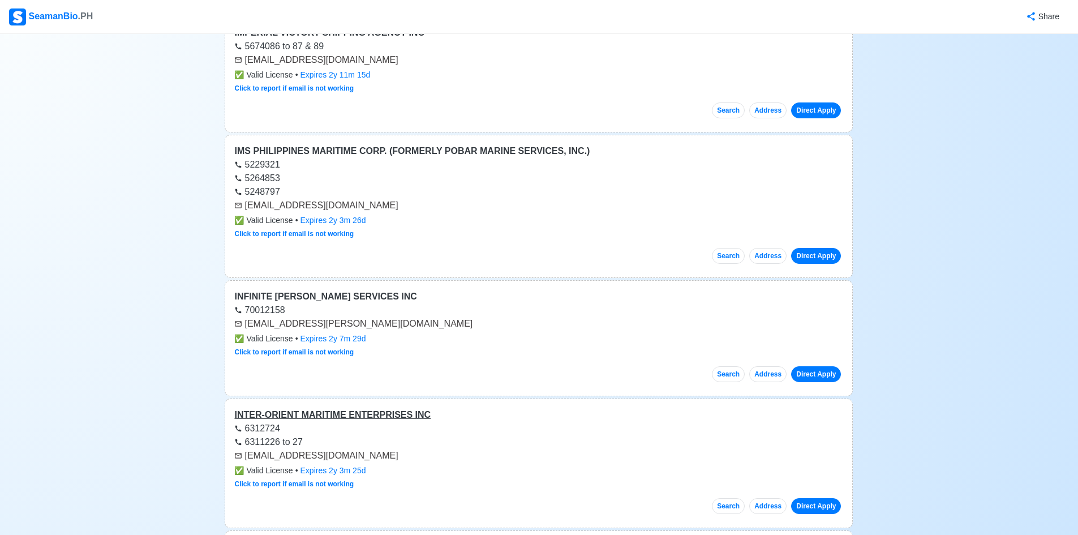
click at [349, 412] on div "INTER-ORIENT MARITIME ENTERPRISES INC" at bounding box center [538, 415] width 609 height 14
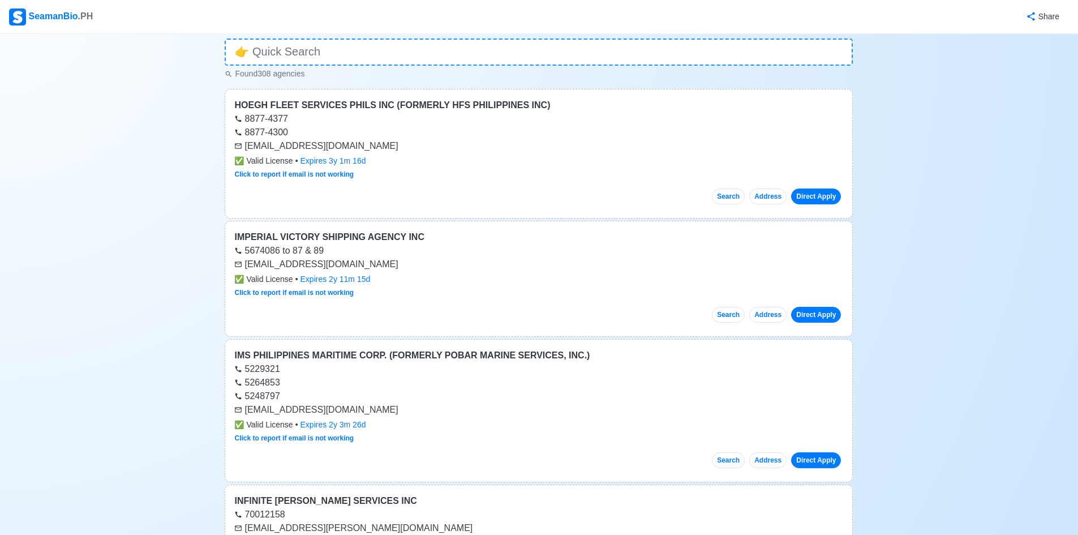
scroll to position [0, 0]
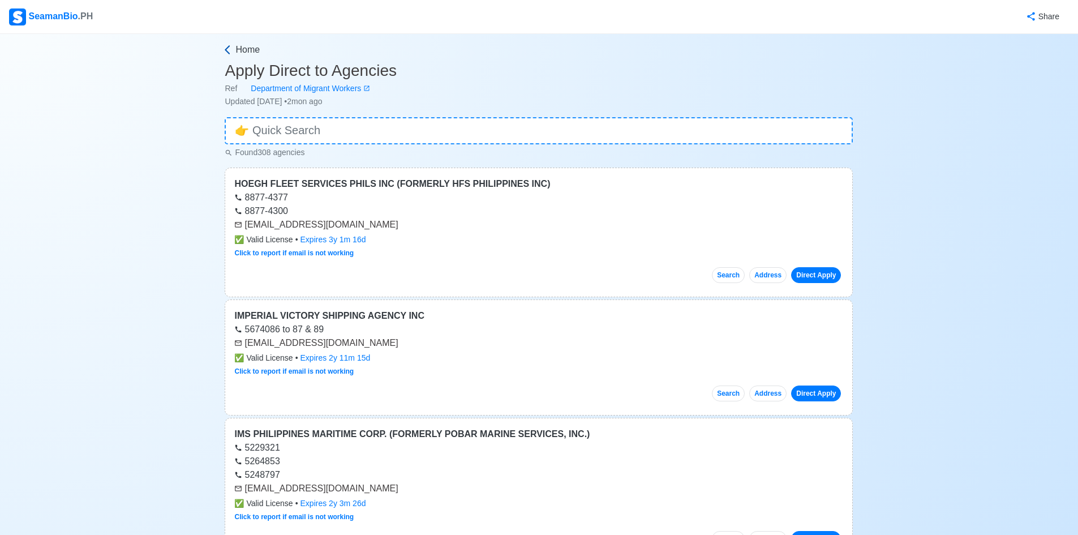
click at [255, 55] on span "Home" at bounding box center [247, 50] width 24 height 14
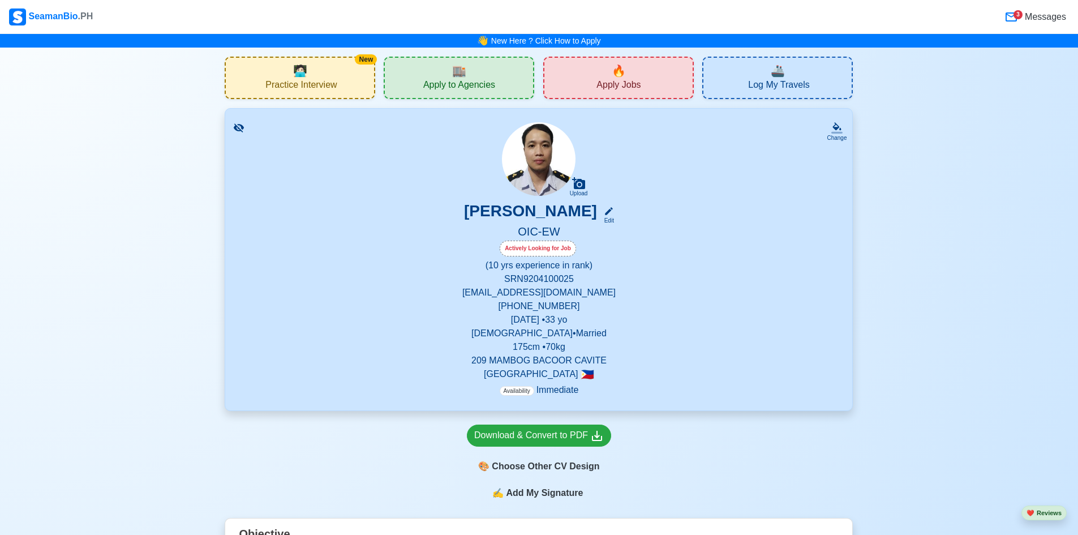
click at [580, 81] on div "🔥 Apply Jobs" at bounding box center [618, 78] width 151 height 42
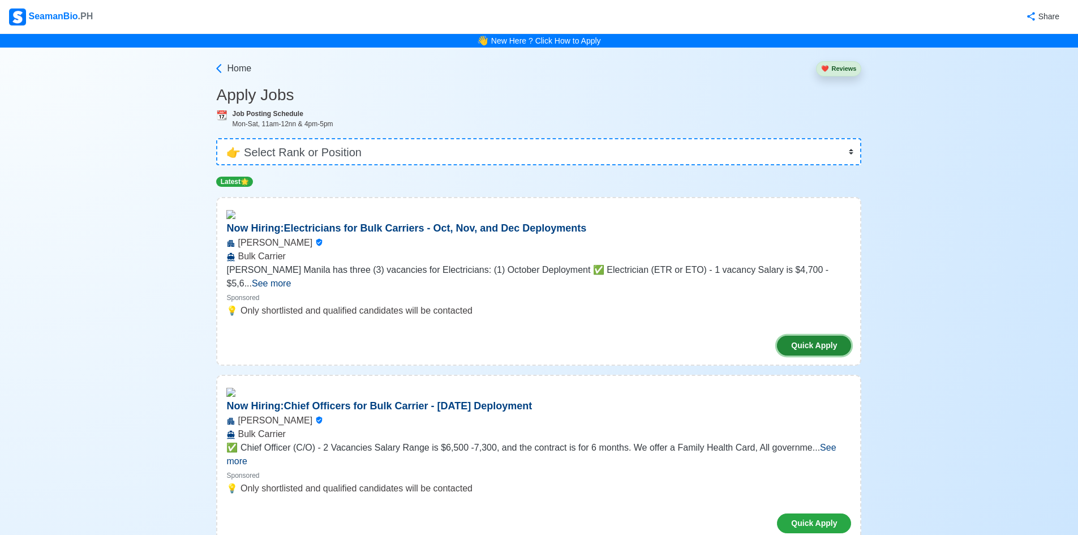
click at [794, 336] on button "Quick Apply" at bounding box center [814, 346] width 74 height 20
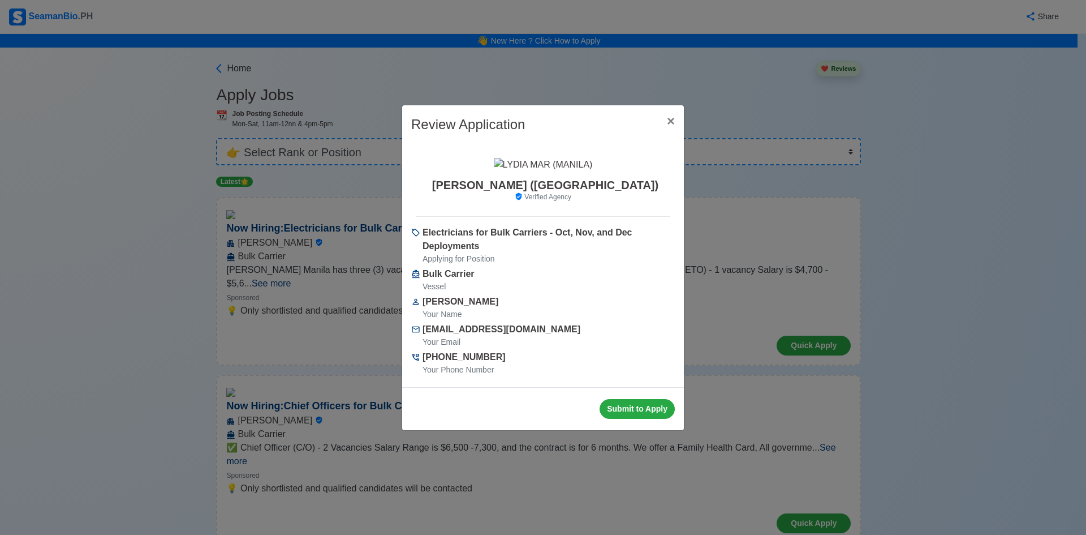
click at [802, 328] on div "Review Application × Close [PERSON_NAME] ([GEOGRAPHIC_DATA]) Verified Agency El…" at bounding box center [543, 267] width 1086 height 535
click at [671, 118] on span "×" at bounding box center [671, 120] width 8 height 15
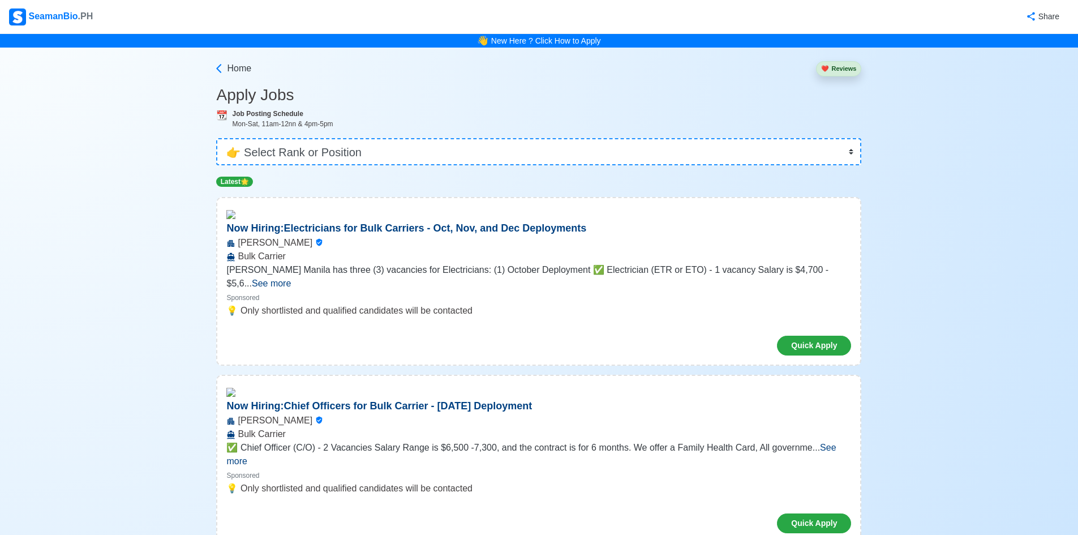
click at [291, 278] on span "... See more" at bounding box center [267, 283] width 47 height 10
click at [291, 278] on span "See more" at bounding box center [271, 283] width 39 height 10
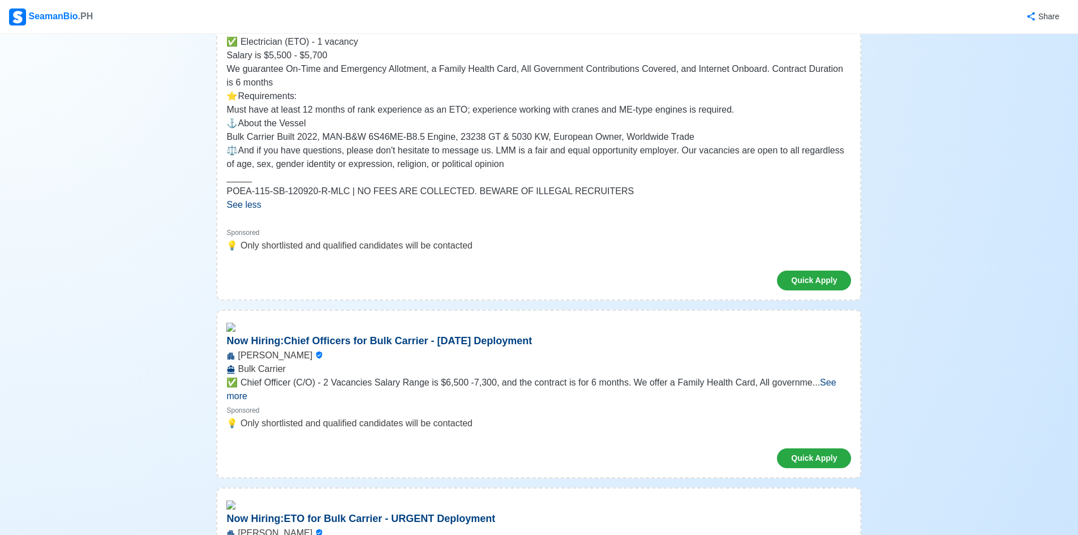
scroll to position [736, 0]
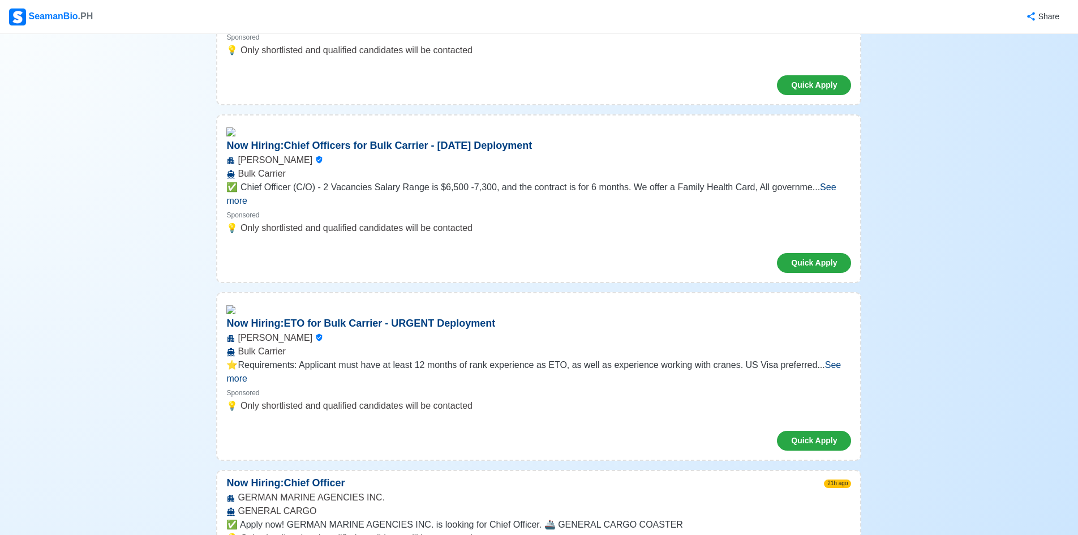
click at [831, 191] on span "See more" at bounding box center [530, 193] width 609 height 23
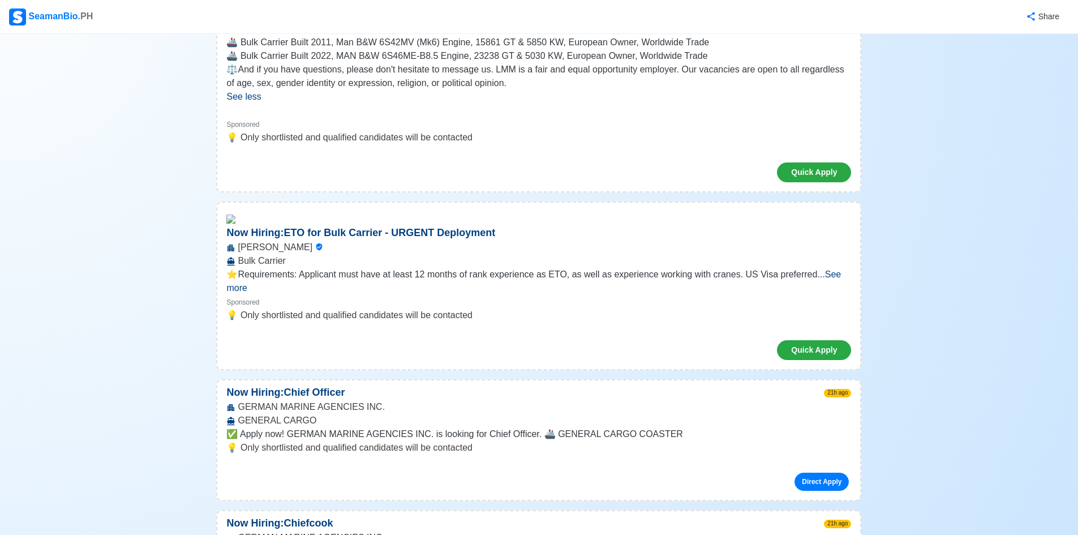
scroll to position [1019, 0]
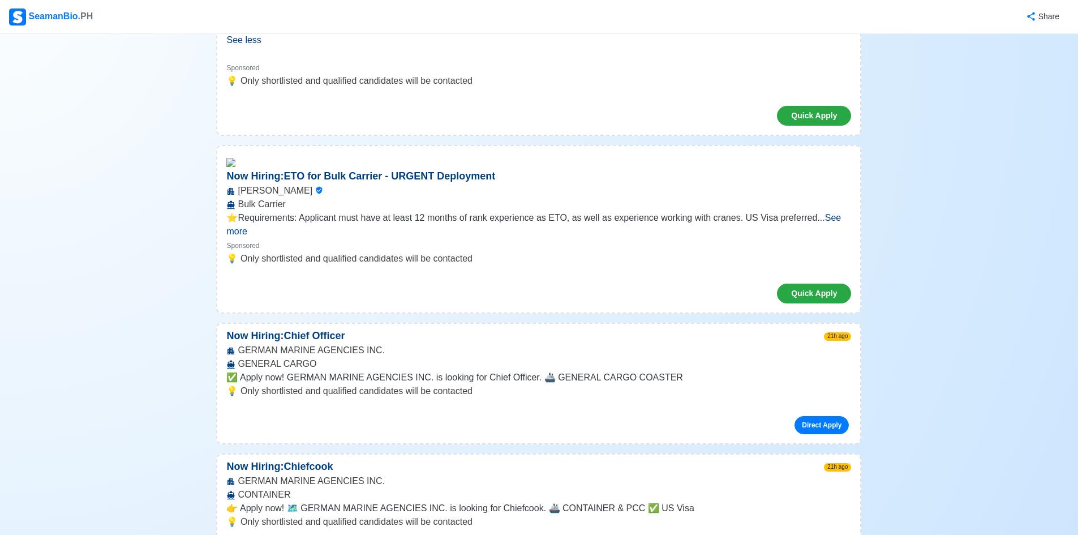
click at [822, 222] on span "See more" at bounding box center [533, 224] width 615 height 23
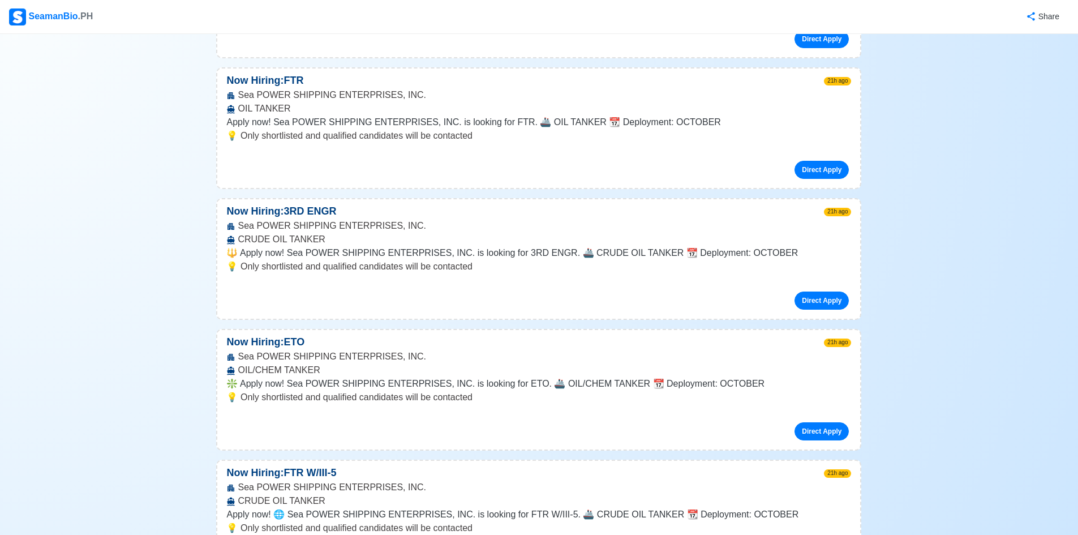
scroll to position [5036, 0]
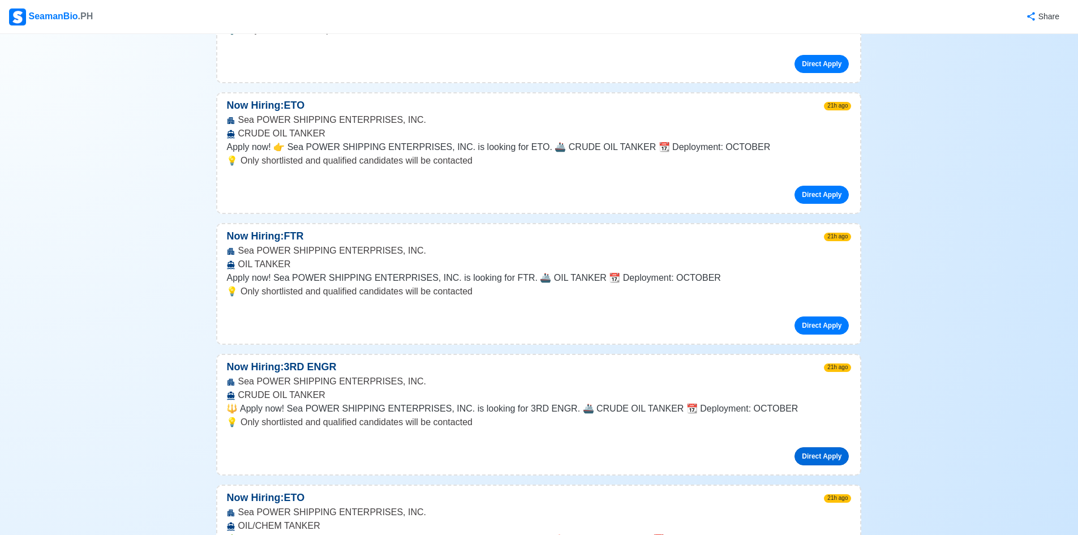
click at [831, 447] on link "Direct Apply" at bounding box center [821, 456] width 54 height 18
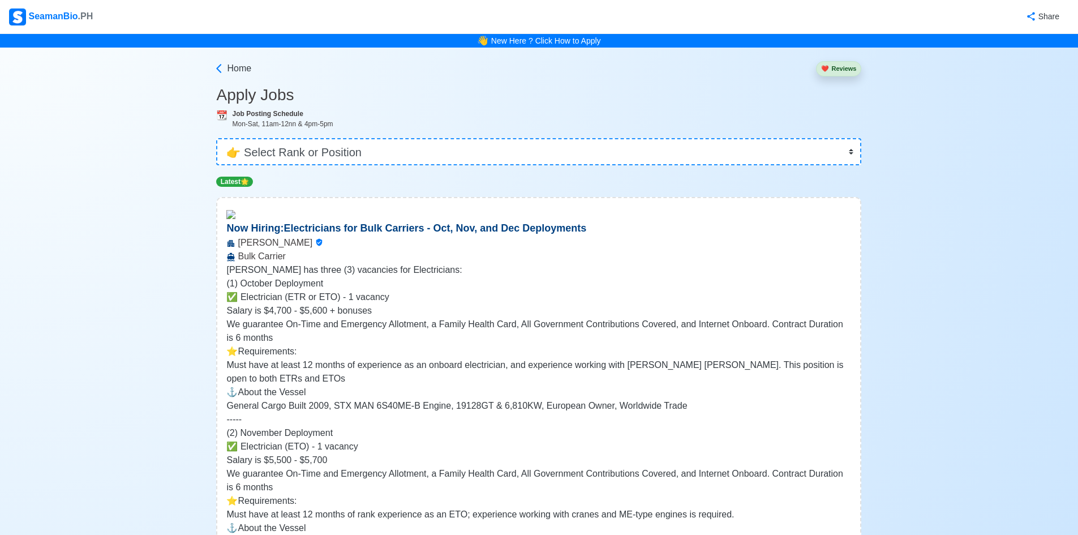
scroll to position [340, 0]
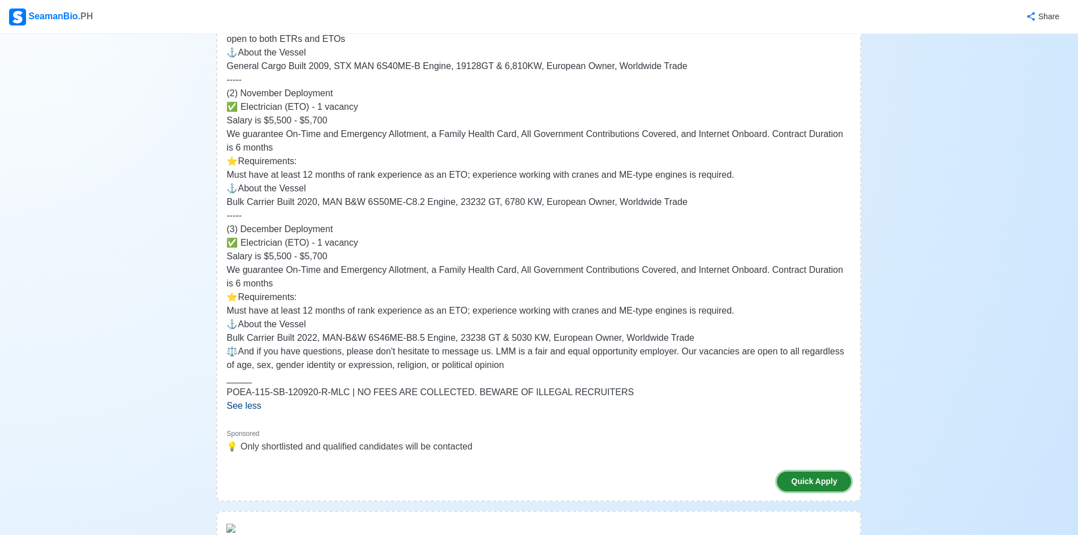
click at [841, 478] on button "Quick Apply" at bounding box center [814, 481] width 74 height 20
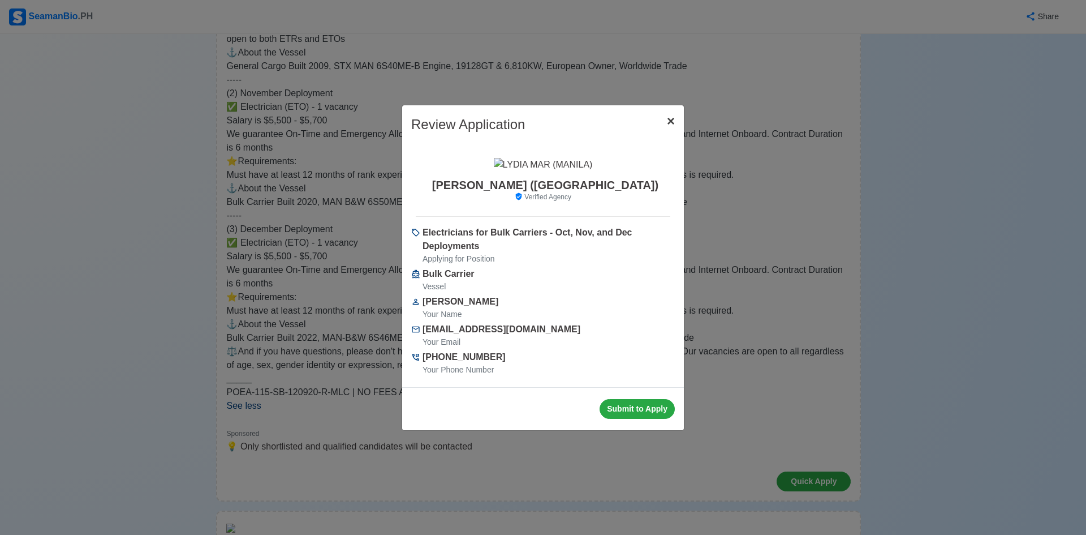
click at [680, 113] on button "× Close" at bounding box center [671, 121] width 26 height 32
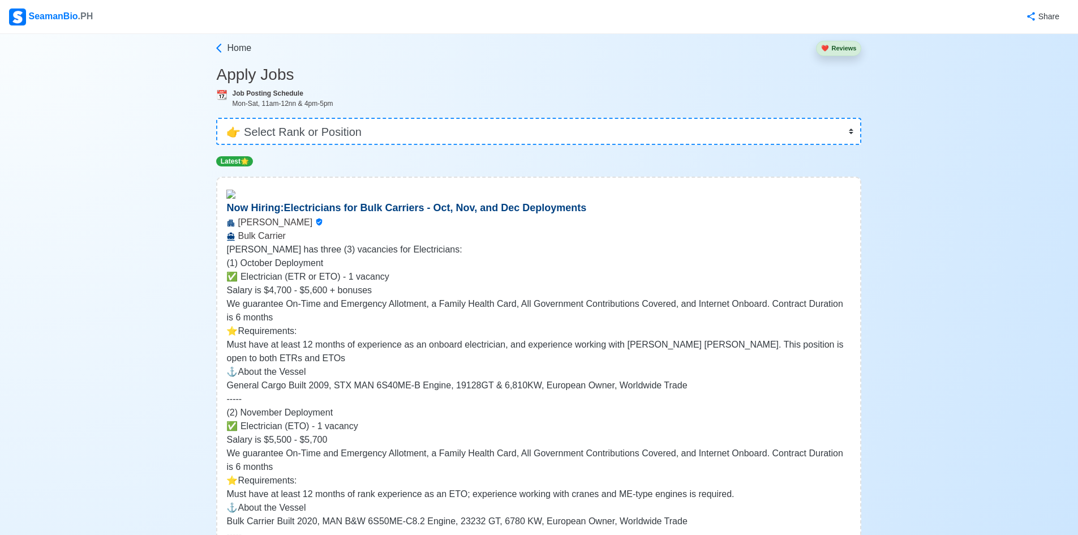
scroll to position [0, 0]
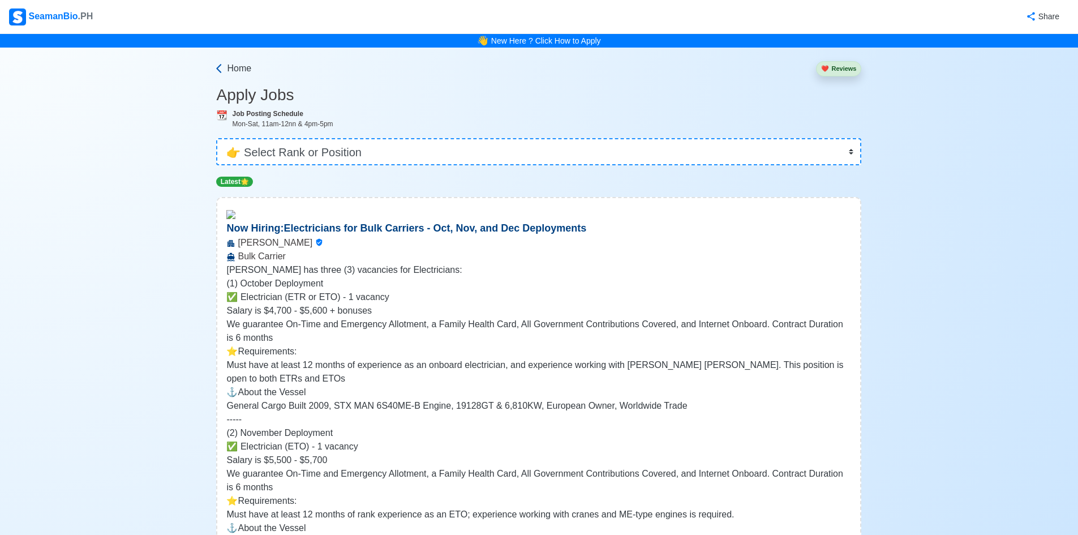
click at [245, 66] on span "Home" at bounding box center [239, 69] width 24 height 14
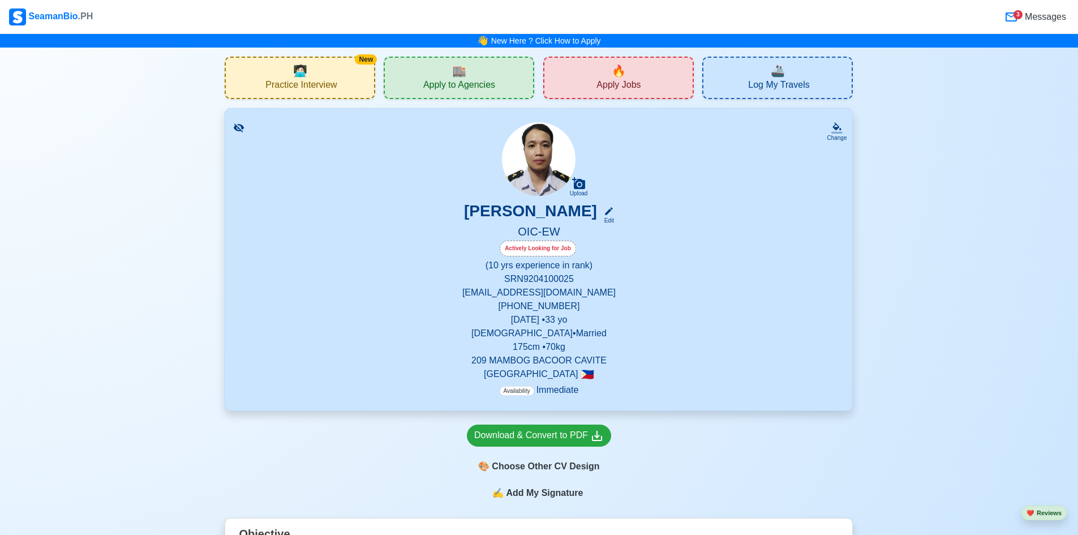
drag, startPoint x: 1040, startPoint y: 25, endPoint x: 1038, endPoint y: 20, distance: 6.1
click at [1039, 25] on span "3 Messages" at bounding box center [1034, 17] width 70 height 24
click at [1038, 16] on span "Messages" at bounding box center [1045, 17] width 44 height 14
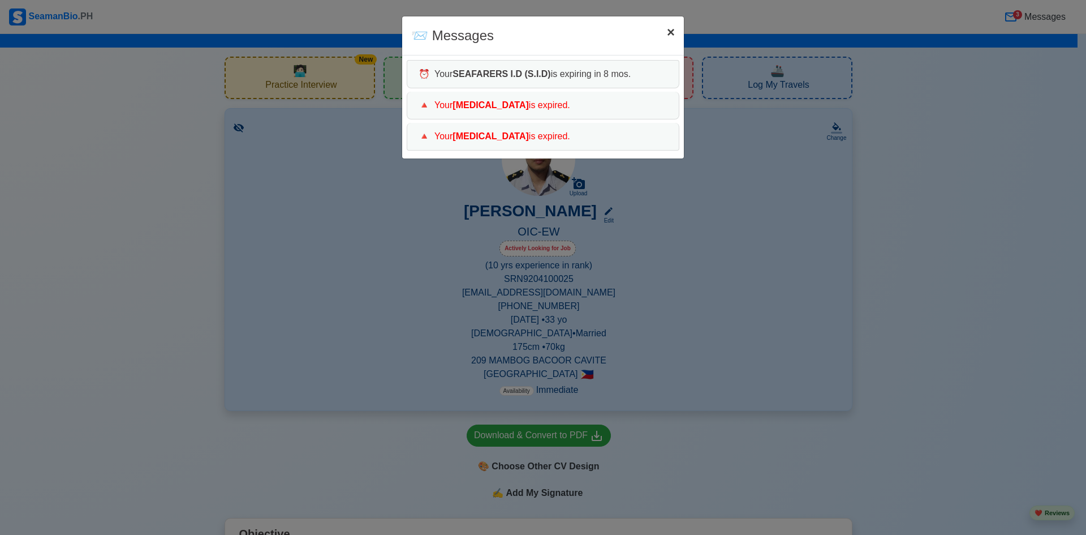
drag, startPoint x: 664, startPoint y: 31, endPoint x: 568, endPoint y: 1, distance: 100.6
click at [665, 31] on button "× Close" at bounding box center [671, 32] width 26 height 32
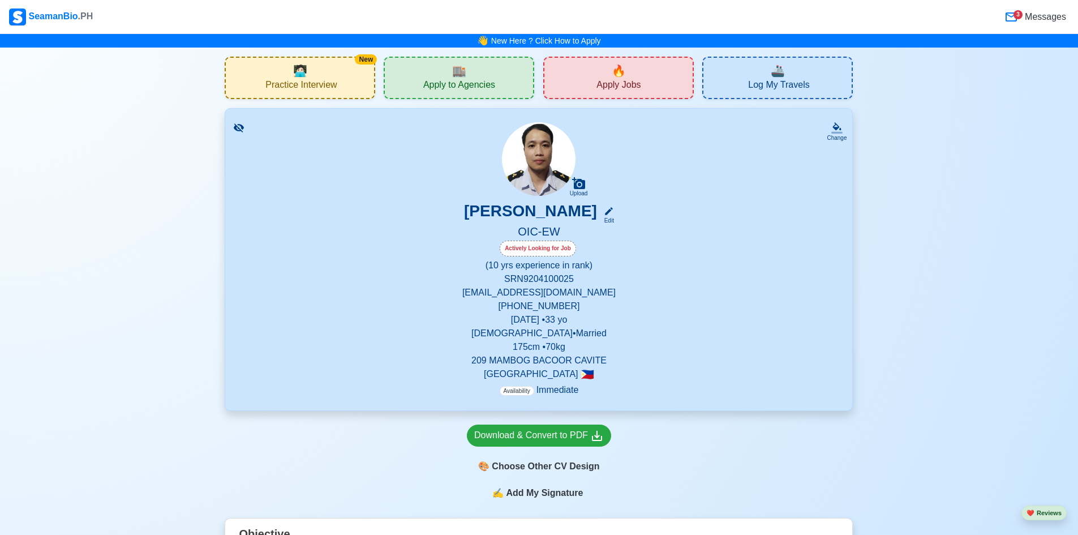
click at [1021, 17] on div "3" at bounding box center [1017, 14] width 9 height 9
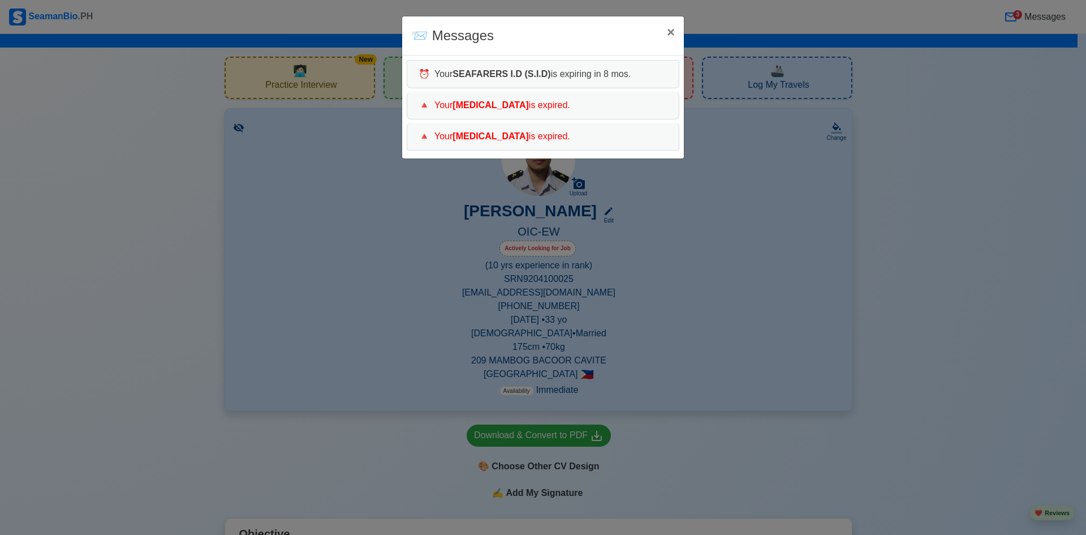
click at [1022, 18] on div "📨 Messages × Close ⏰ Your SEAFARERS I.D (S.I.D) is expiring in 8 mos. 🔺 Your [M…" at bounding box center [543, 267] width 1086 height 535
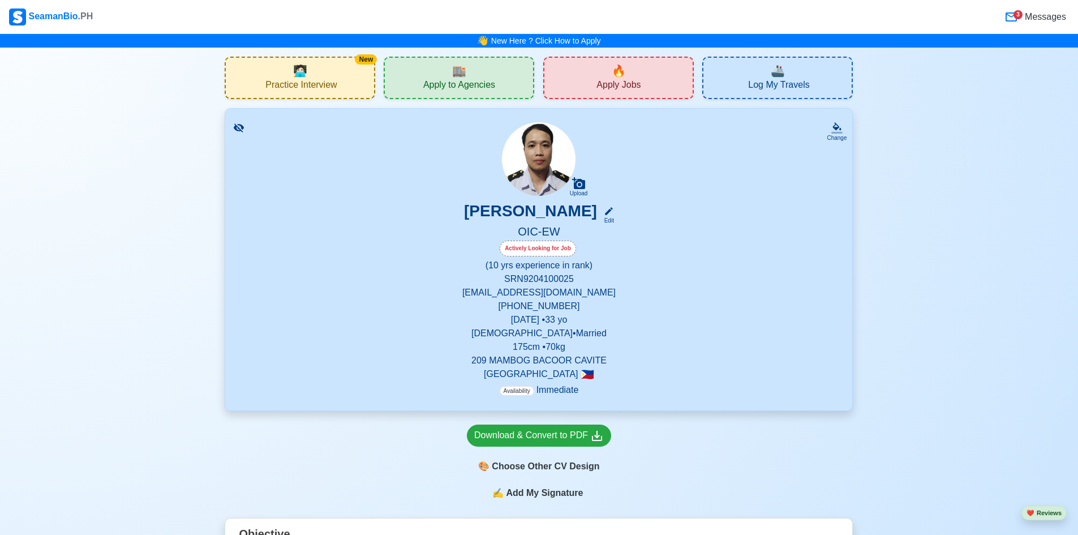
click at [1032, 18] on span "Messages" at bounding box center [1045, 17] width 44 height 14
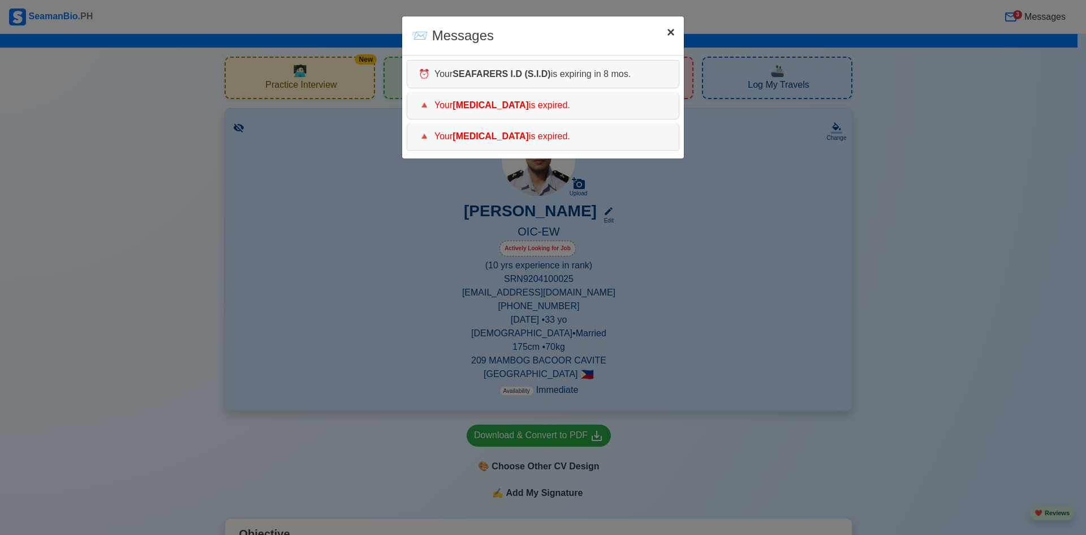
click at [670, 31] on span "×" at bounding box center [671, 31] width 8 height 15
